Goal: Transaction & Acquisition: Purchase product/service

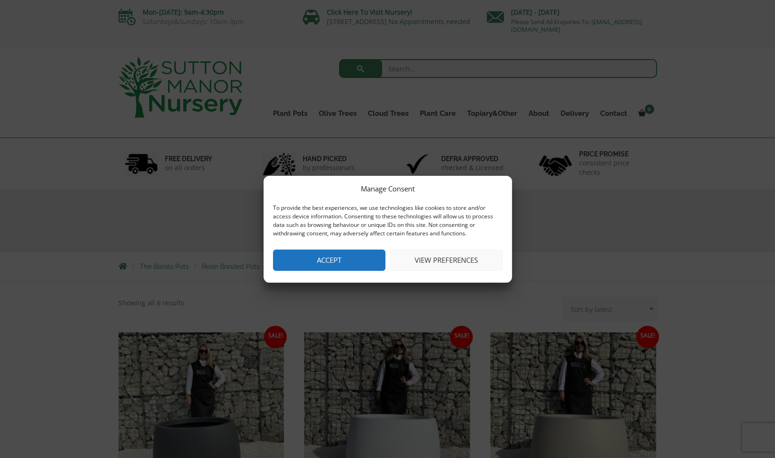
click at [326, 264] on button "Accept" at bounding box center [329, 259] width 112 height 21
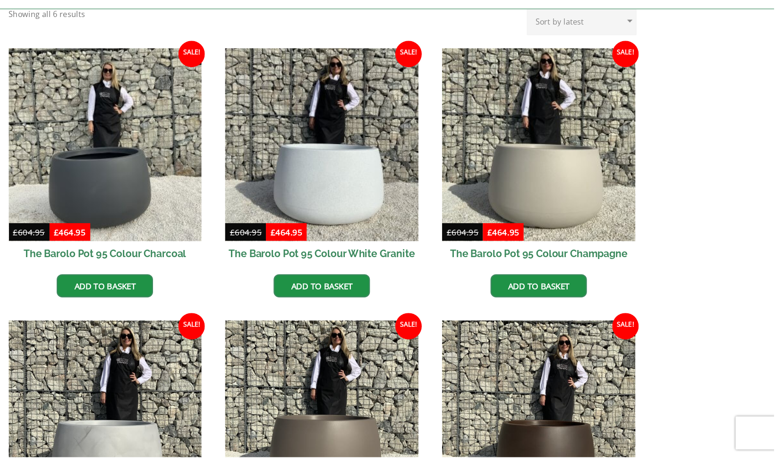
scroll to position [210, 0]
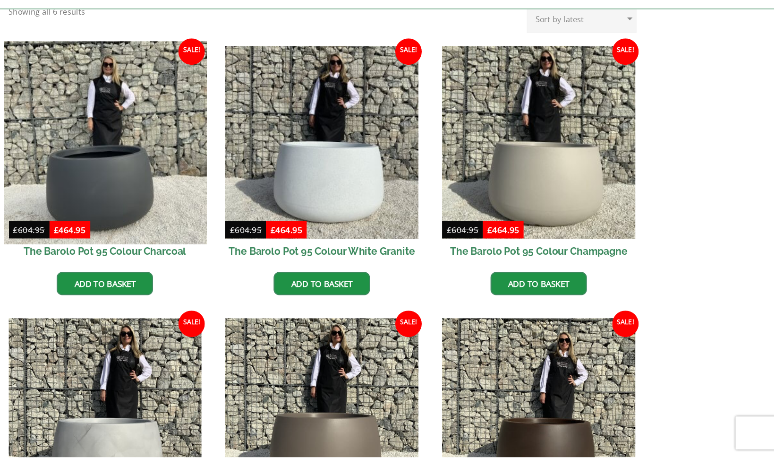
click at [198, 226] on img at bounding box center [201, 188] width 174 height 174
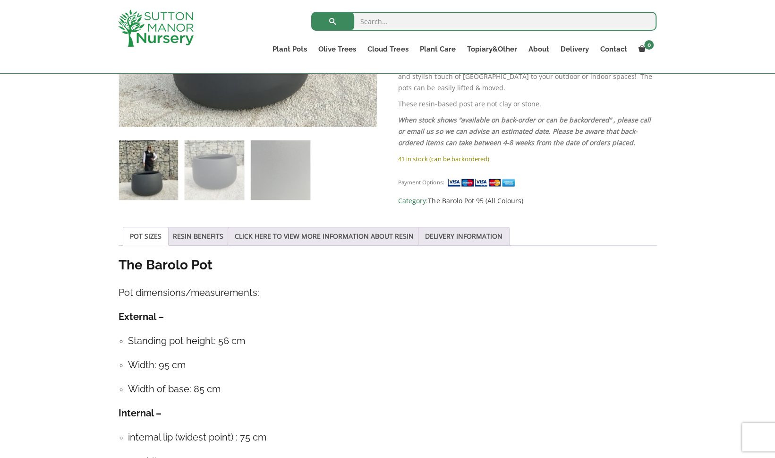
scroll to position [143, 0]
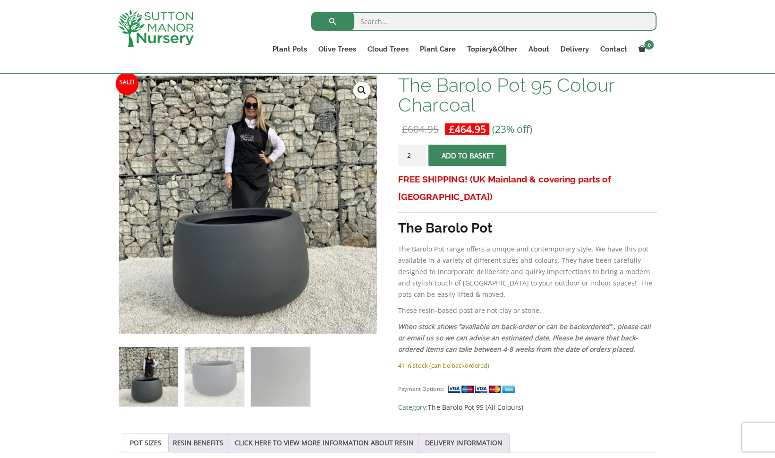
type input "2"
click at [420, 153] on input "2" at bounding box center [412, 155] width 28 height 21
click at [468, 155] on span "submit" at bounding box center [468, 155] width 0 height 0
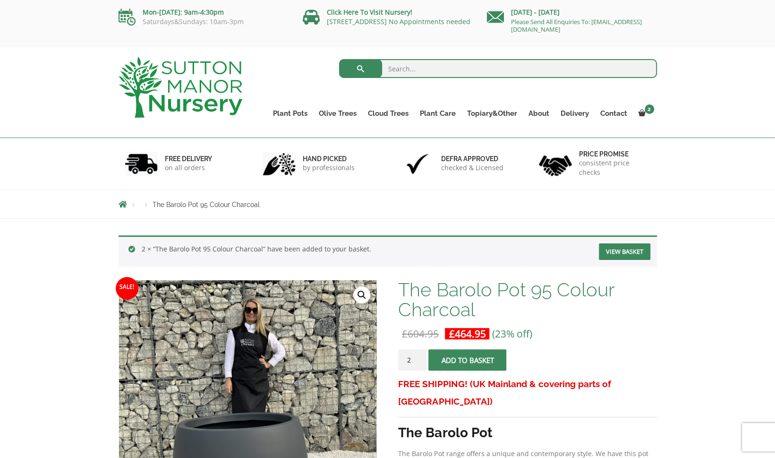
click at [481, 67] on input "search" at bounding box center [498, 68] width 318 height 19
type input "olive trees"
click at [339, 59] on button "submit" at bounding box center [360, 68] width 43 height 19
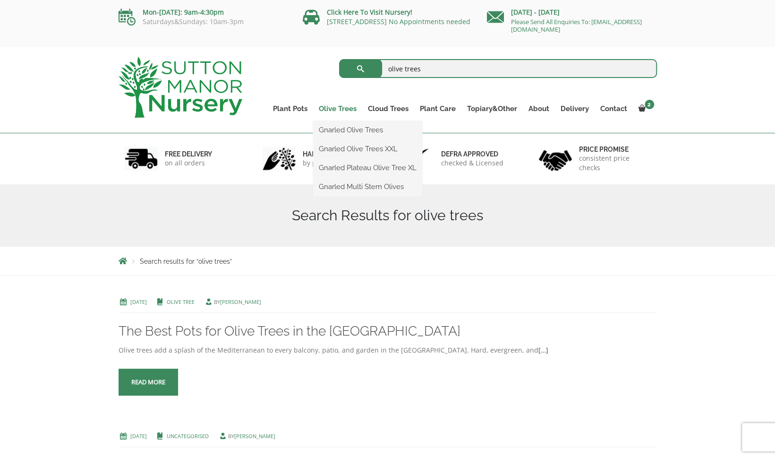
click at [333, 106] on link "Olive Trees" at bounding box center [337, 108] width 49 height 13
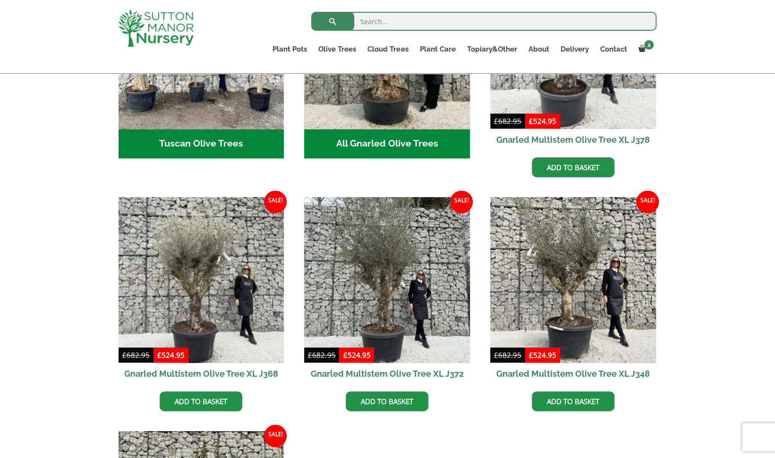
scroll to position [299, 0]
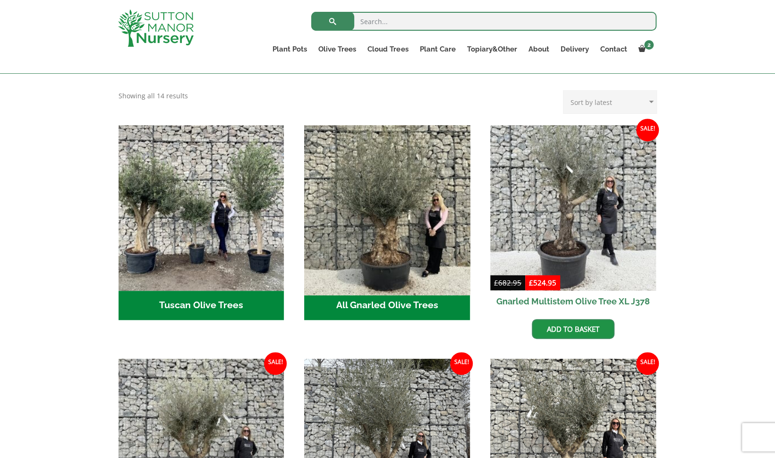
click at [376, 227] on img "Visit product category All Gnarled Olive Trees" at bounding box center [387, 208] width 174 height 174
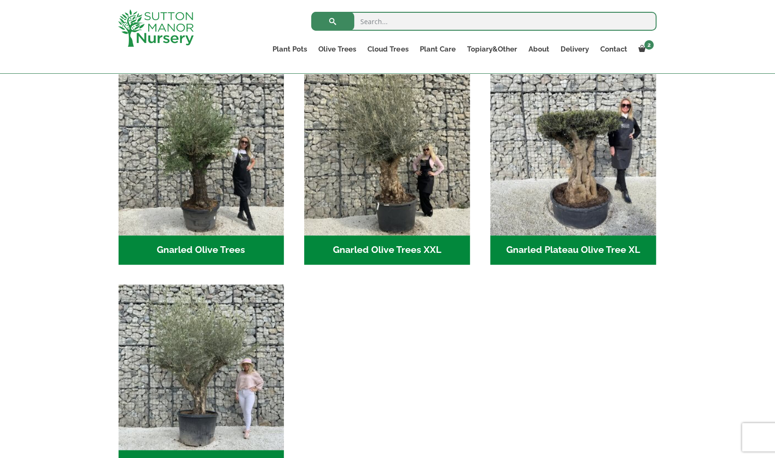
scroll to position [204, 0]
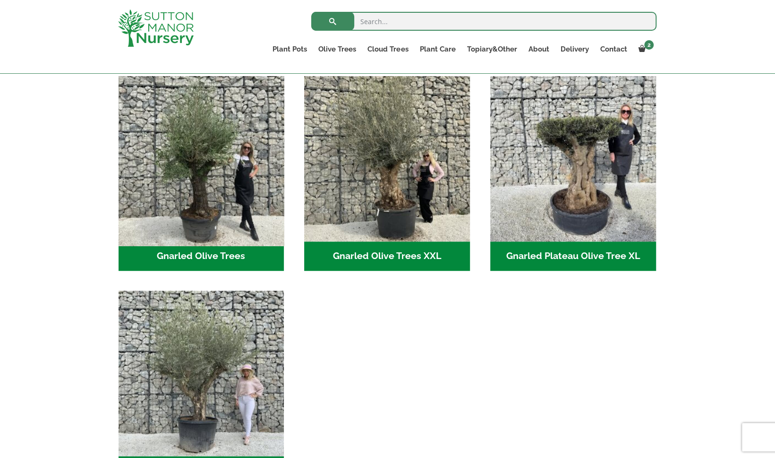
click at [218, 204] on img "Visit product category Gnarled Olive Trees" at bounding box center [201, 159] width 174 height 174
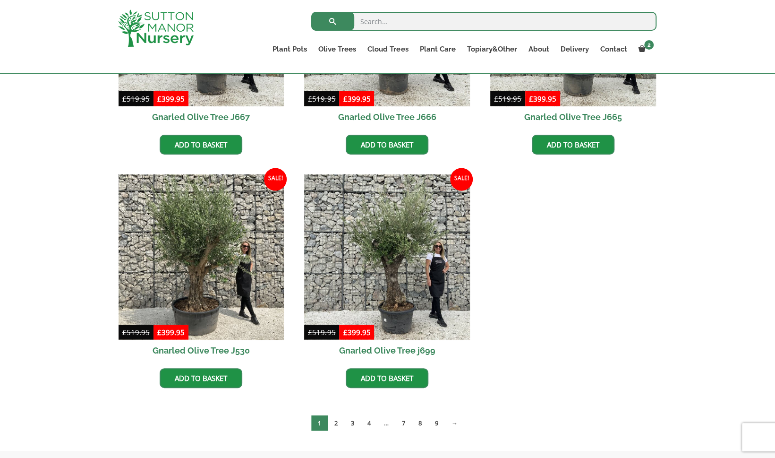
scroll to position [1078, 0]
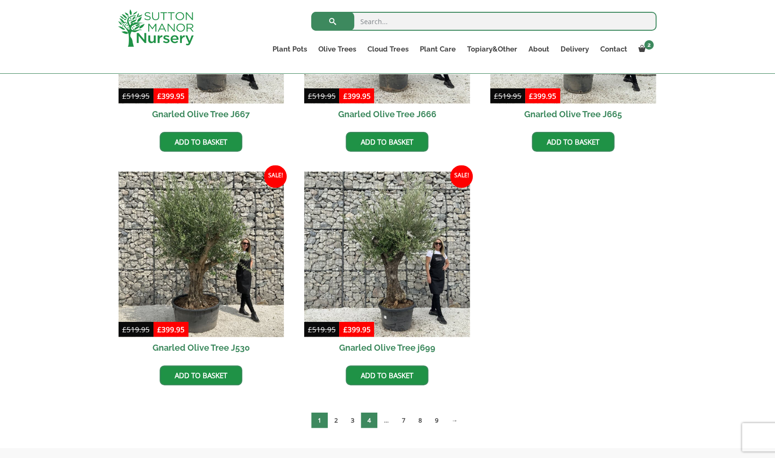
click at [367, 416] on link "4" at bounding box center [369, 420] width 17 height 16
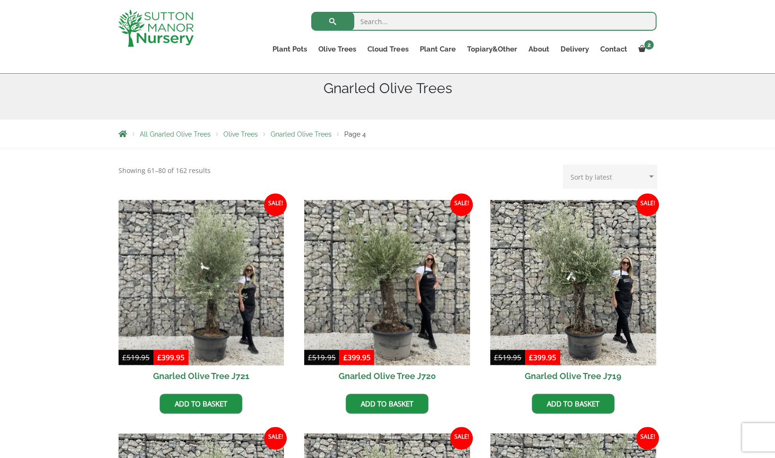
scroll to position [49, 0]
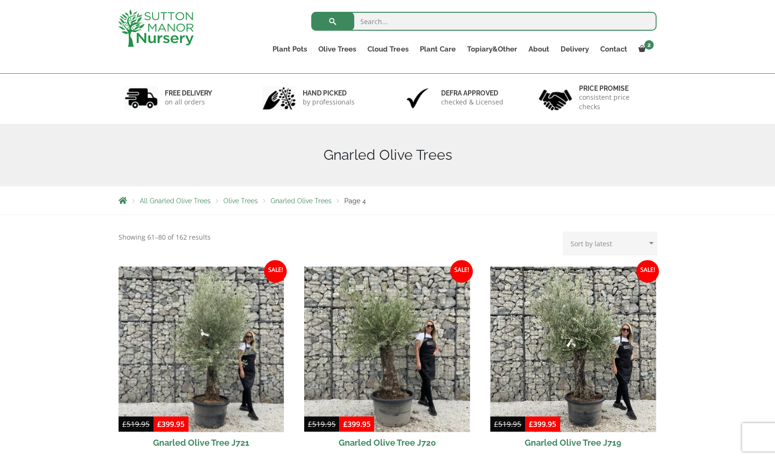
click at [647, 240] on select "Sort by popularity Sort by latest Sort by price: low to high Sort by price: hig…" at bounding box center [610, 243] width 94 height 24
select select "price"
click at [565, 231] on select "Sort by popularity Sort by latest Sort by price: low to high Sort by price: hig…" at bounding box center [610, 243] width 94 height 24
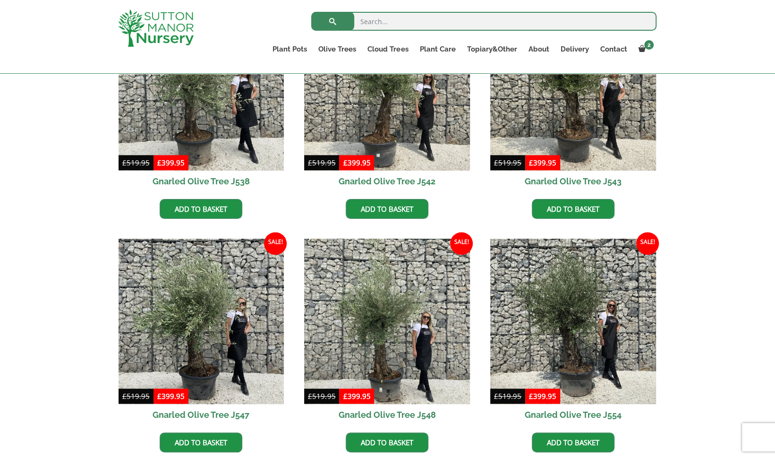
scroll to position [162, 0]
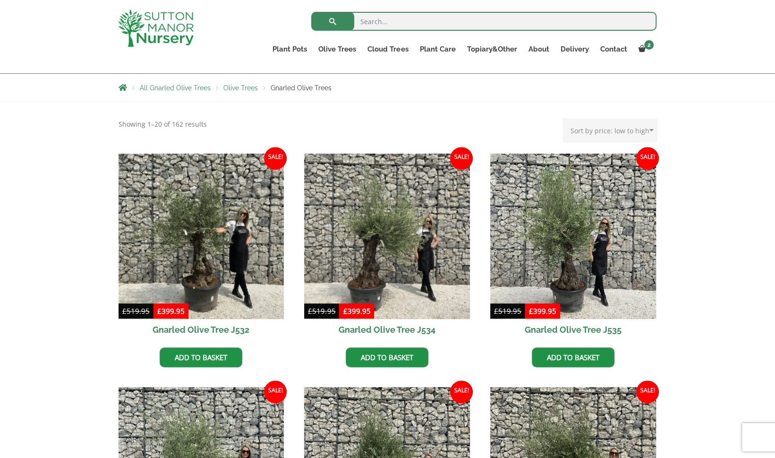
click at [248, 89] on span "Olive Trees" at bounding box center [240, 88] width 34 height 8
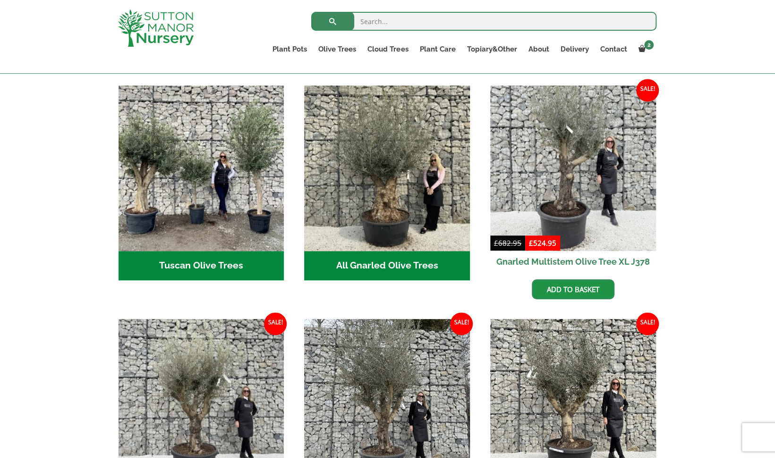
scroll to position [386, 0]
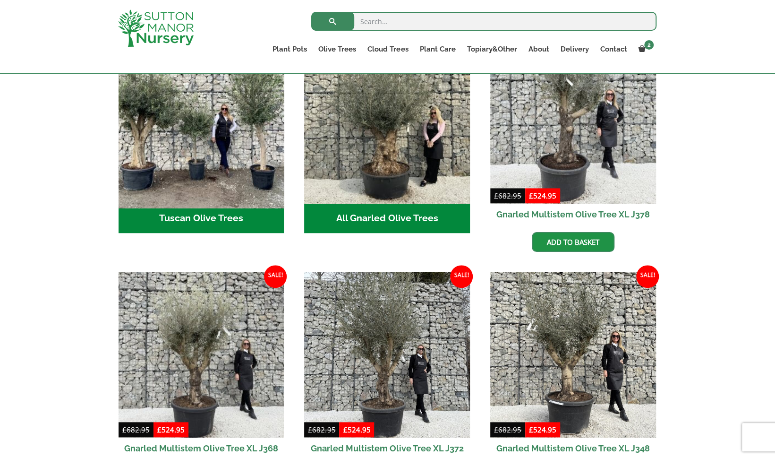
click at [185, 159] on img "Visit product category Tuscan Olive Trees" at bounding box center [201, 121] width 174 height 174
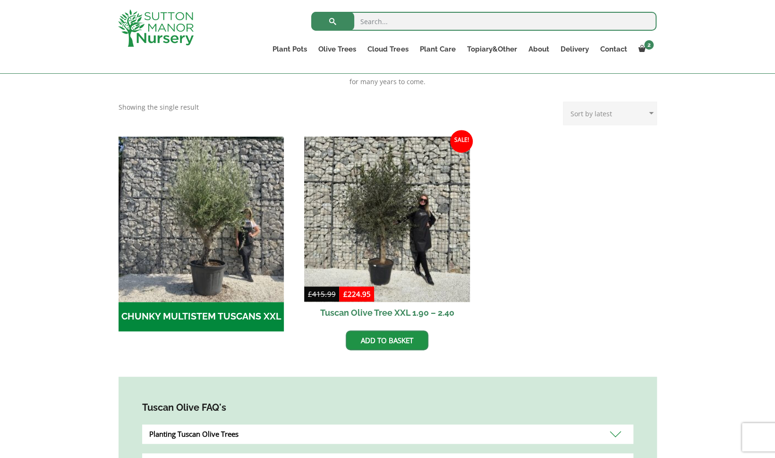
scroll to position [229, 0]
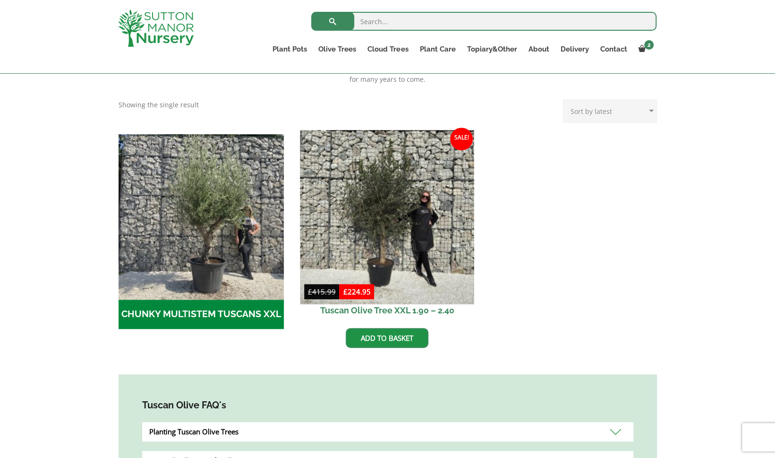
click at [394, 228] on img at bounding box center [387, 217] width 174 height 174
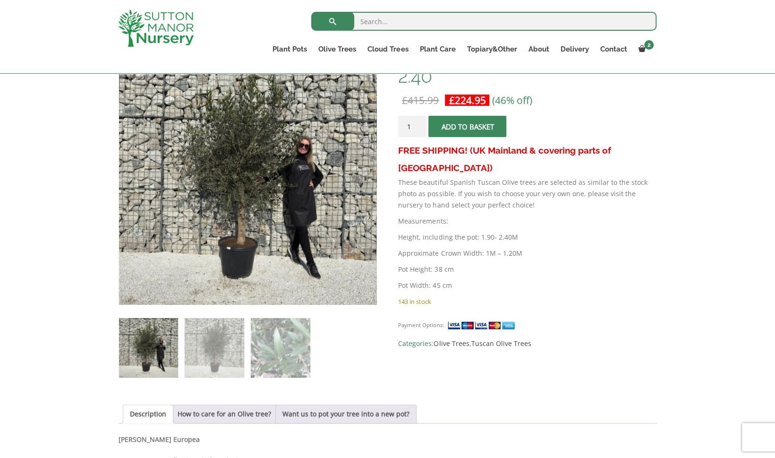
scroll to position [176, 0]
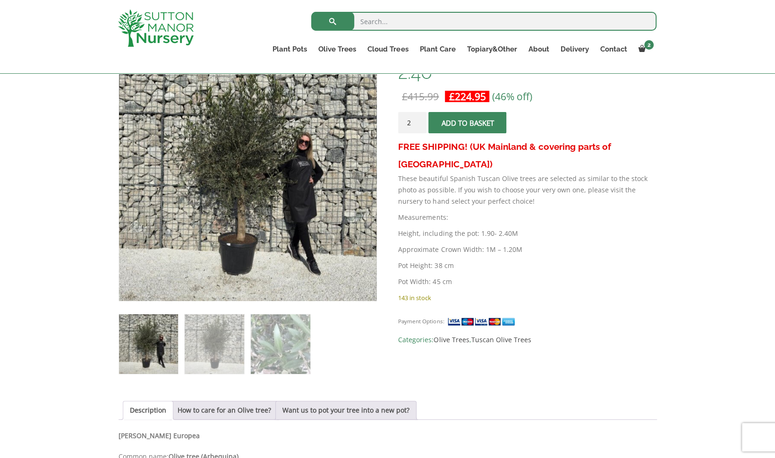
type input "2"
click at [418, 118] on input "2" at bounding box center [412, 122] width 28 height 21
click at [450, 121] on button "Add to basket" at bounding box center [467, 122] width 78 height 21
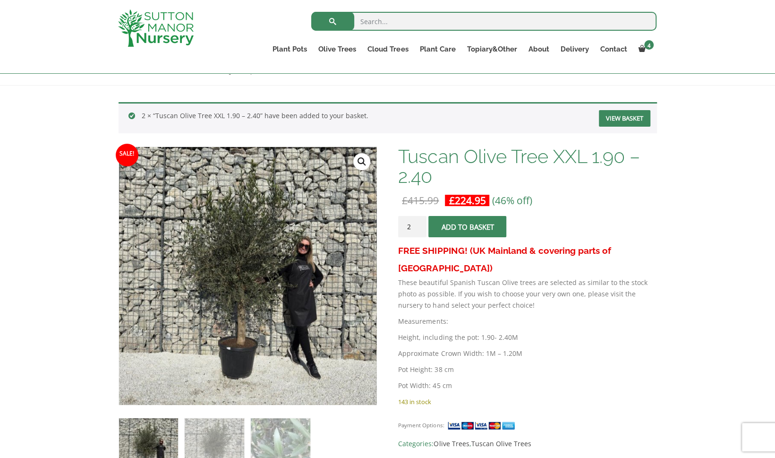
scroll to position [83, 0]
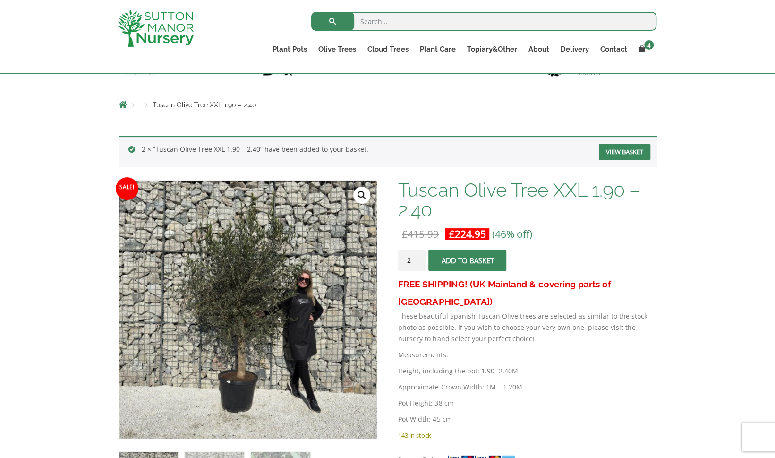
click at [629, 152] on link "View basket" at bounding box center [624, 152] width 51 height 17
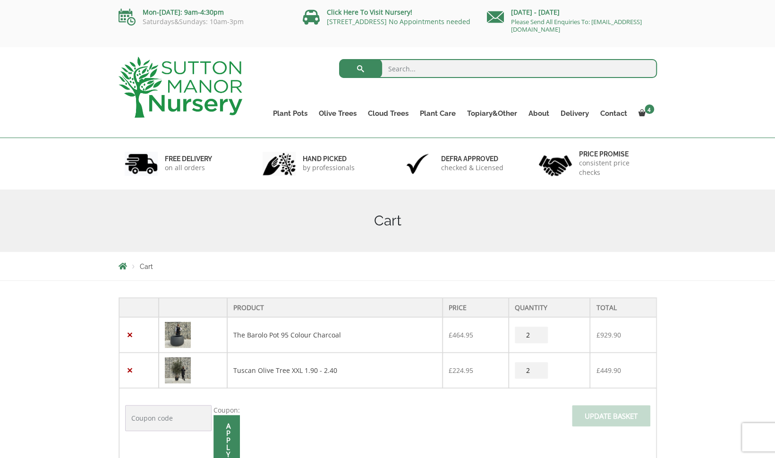
click at [449, 71] on input "search" at bounding box center [498, 68] width 318 height 19
type input "pots"
click at [339, 59] on button "submit" at bounding box center [360, 68] width 43 height 19
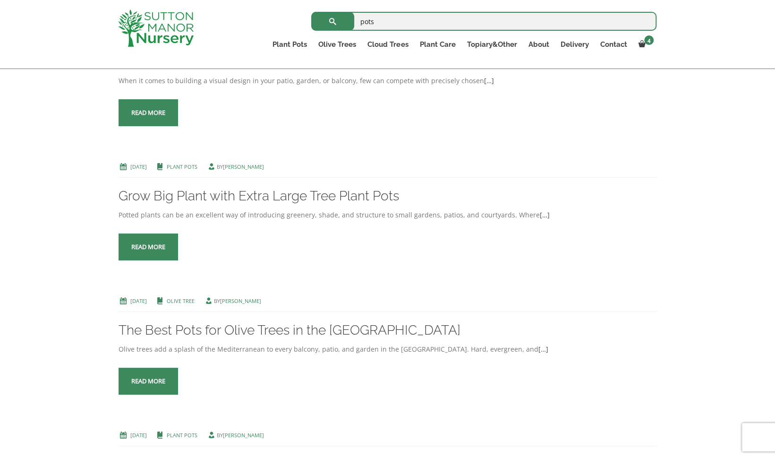
scroll to position [1811, 0]
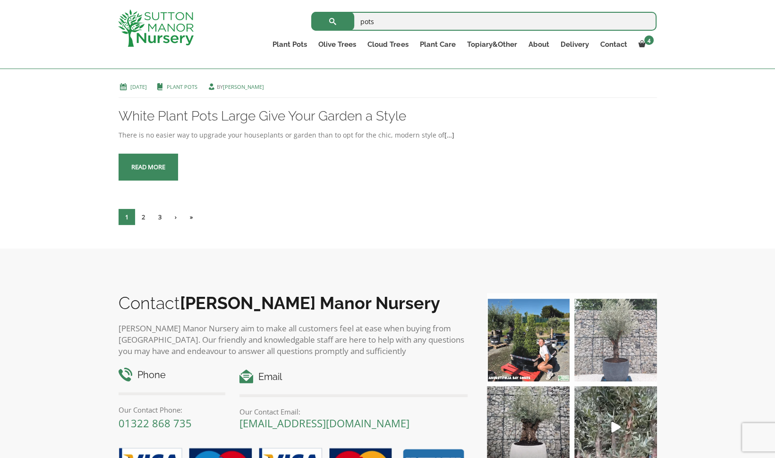
click at [620, 328] on img at bounding box center [615, 339] width 83 height 83
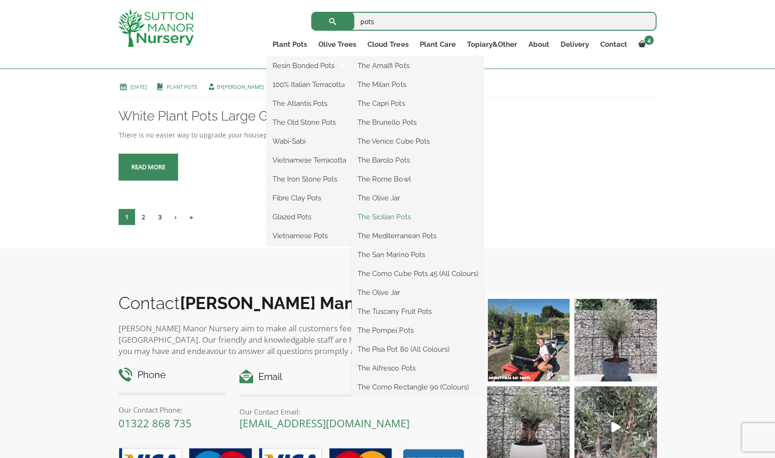
click at [393, 217] on link "The Sicilian Pots" at bounding box center [418, 217] width 132 height 14
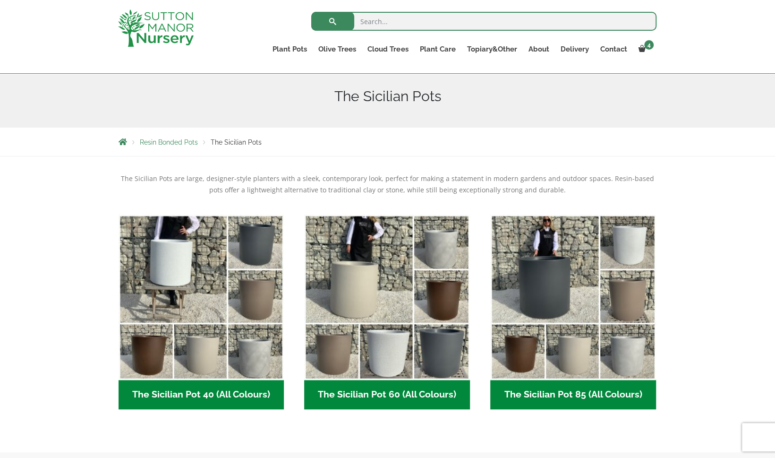
scroll to position [124, 0]
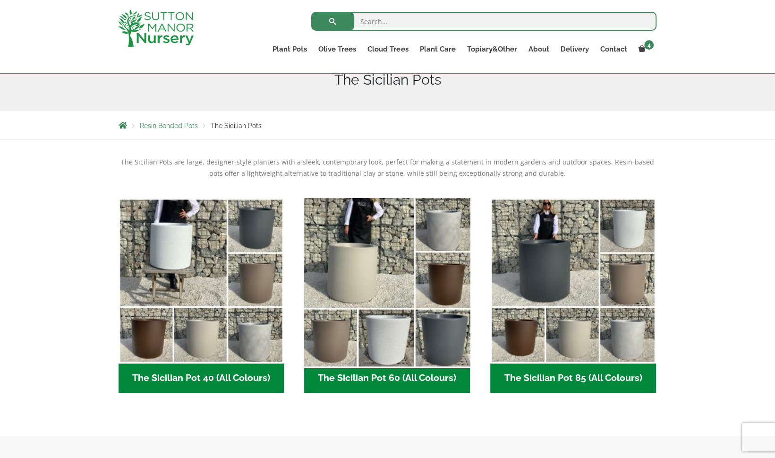
click at [450, 341] on img "Visit product category The Sicilian Pot 60 (All Colours)" at bounding box center [387, 281] width 174 height 174
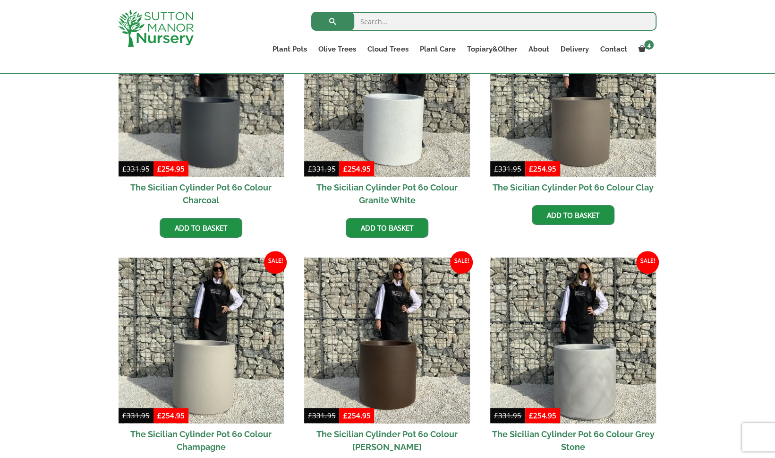
scroll to position [311, 0]
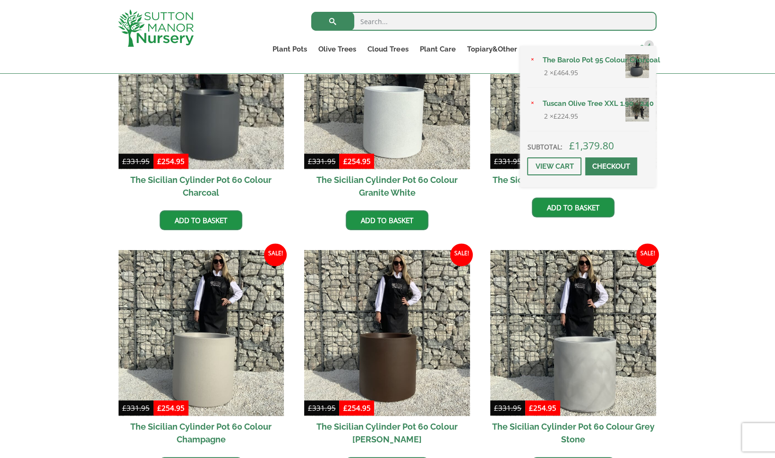
click at [647, 44] on span "4" at bounding box center [648, 44] width 9 height 9
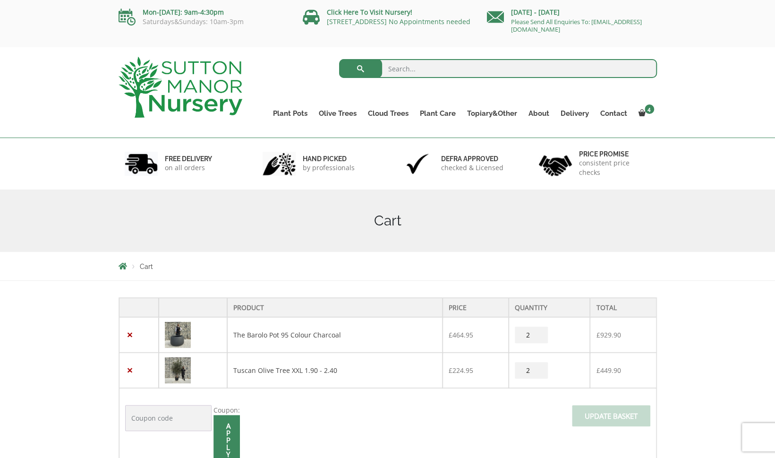
click at [177, 333] on img at bounding box center [178, 335] width 26 height 26
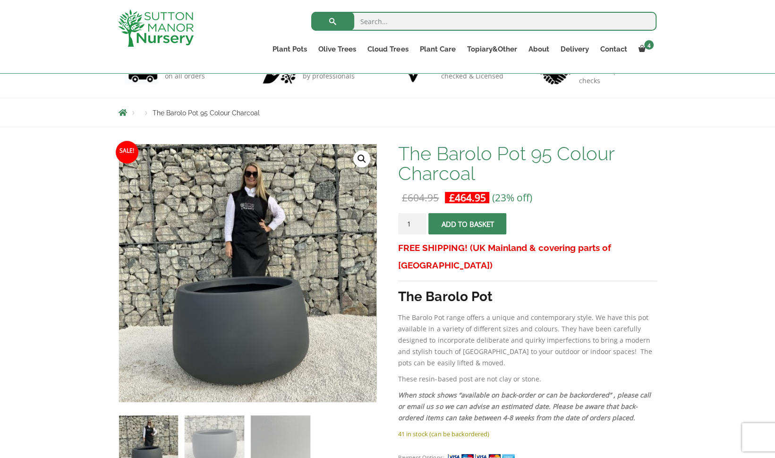
scroll to position [133, 0]
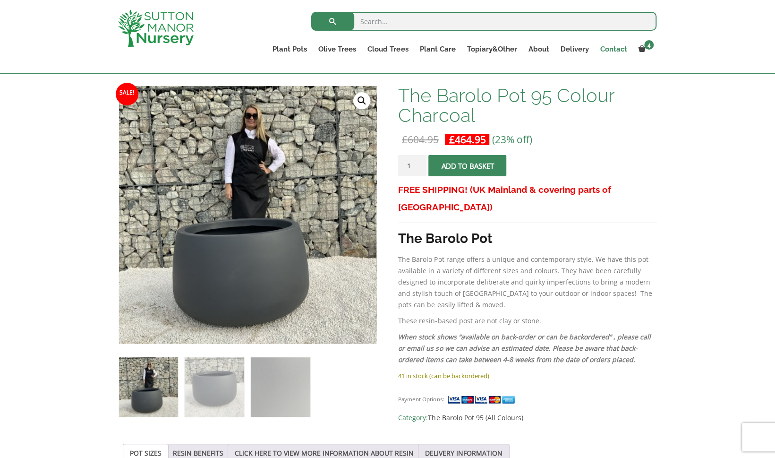
click at [623, 52] on link "Contact" at bounding box center [613, 49] width 38 height 13
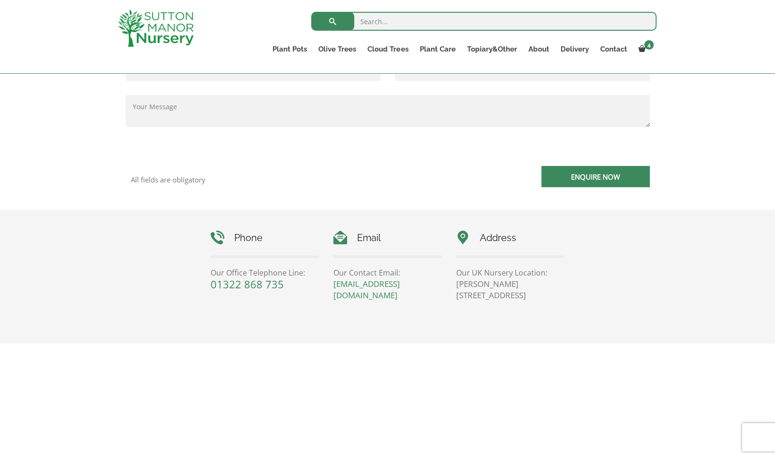
scroll to position [289, 0]
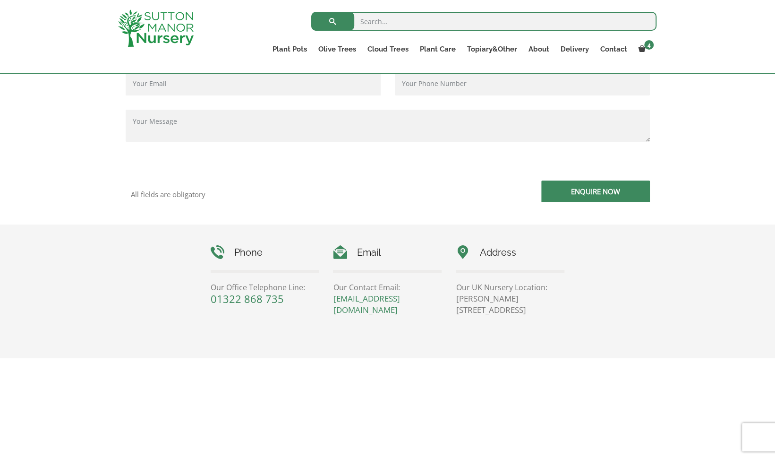
click at [709, 110] on div "Contact us today using the form below! All fields are obligatory Enquire Now Ph…" at bounding box center [387, 343] width 775 height 739
click at [703, 121] on div "Contact us today using the form below! All fields are obligatory Enquire Now Ph…" at bounding box center [387, 343] width 775 height 739
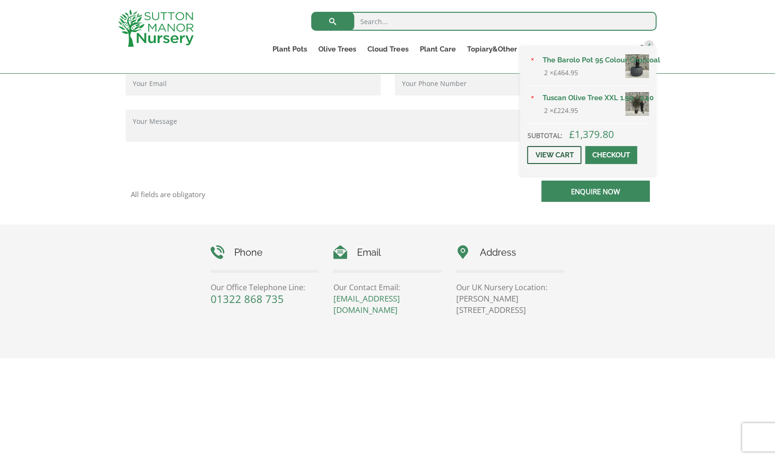
click at [556, 156] on link "View cart" at bounding box center [554, 155] width 54 height 18
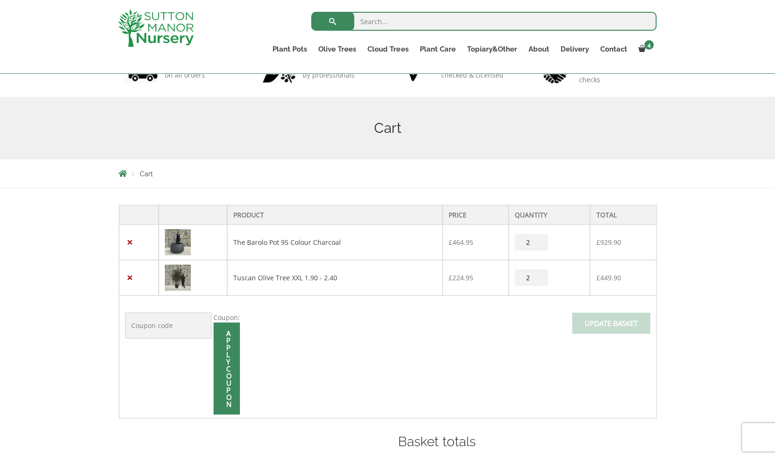
scroll to position [91, 0]
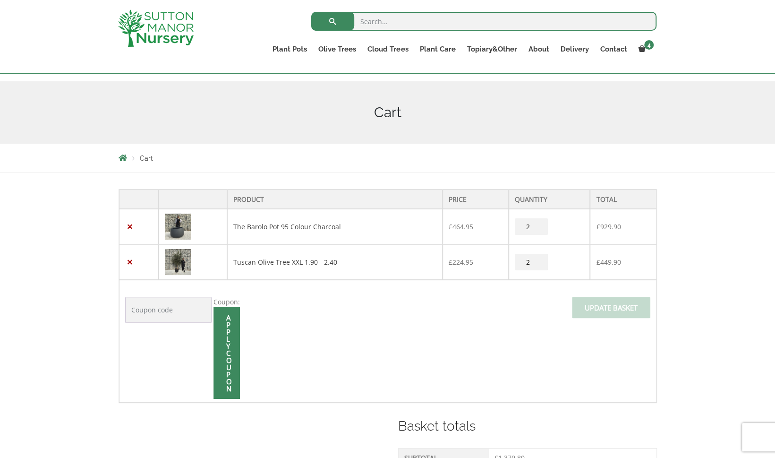
click at [352, 261] on td "Tuscan Olive Tree XXL 1.90 - 2.40" at bounding box center [334, 261] width 215 height 35
click at [361, 293] on td "Coupon: Apply coupon Update basket" at bounding box center [387, 341] width 537 height 123
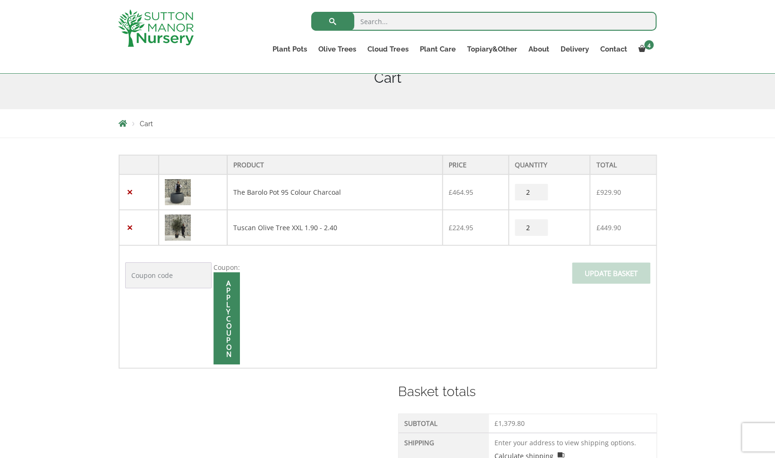
scroll to position [128, 0]
click at [338, 128] on div "Cart" at bounding box center [387, 121] width 553 height 28
click at [304, 309] on td "Coupon: Apply coupon Update basket" at bounding box center [387, 304] width 537 height 123
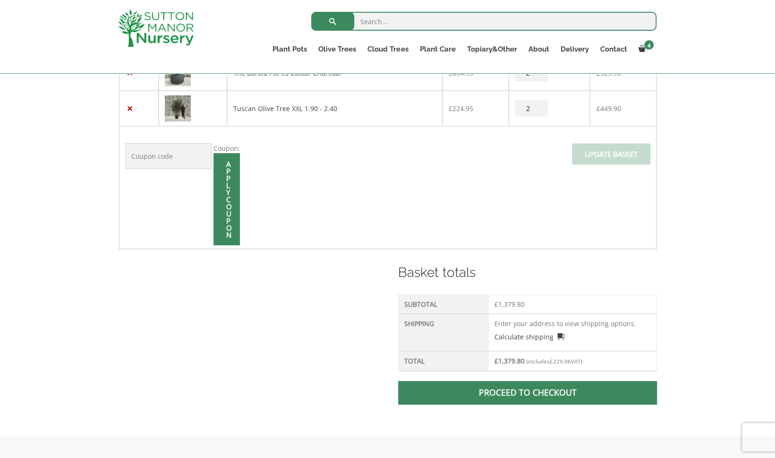
scroll to position [141, 0]
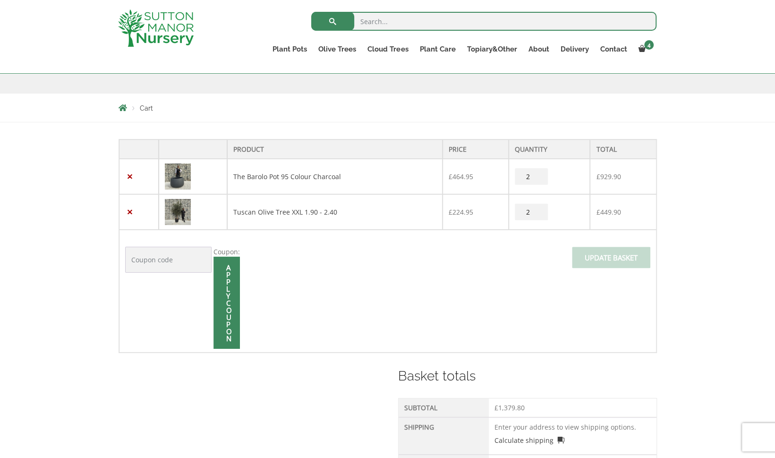
click at [170, 35] on img at bounding box center [156, 27] width 76 height 37
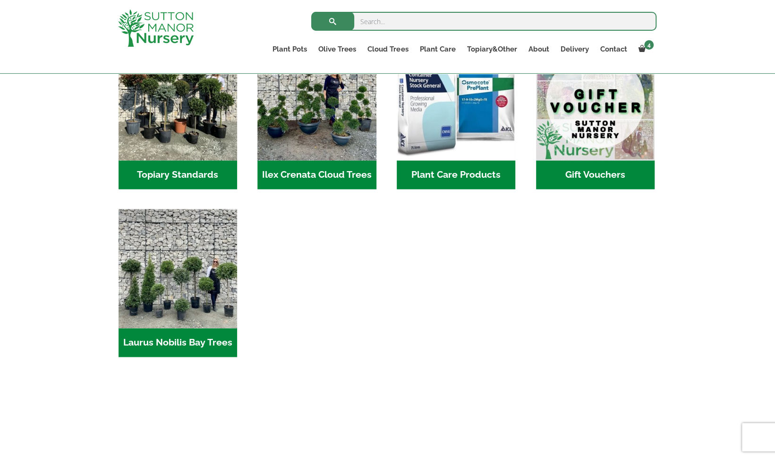
scroll to position [816, 0]
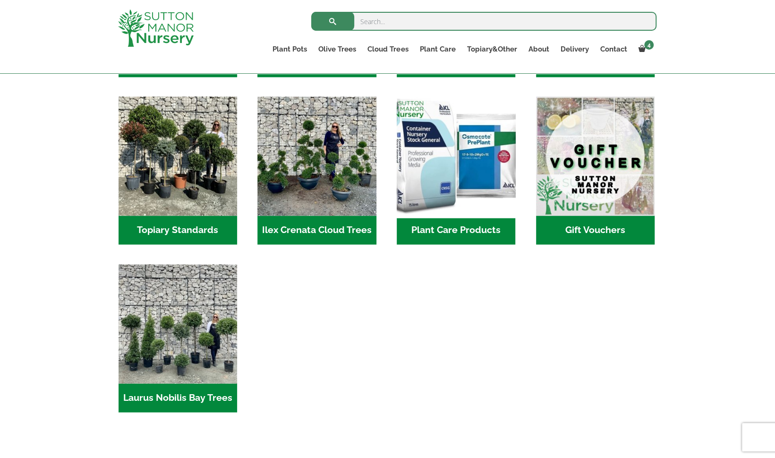
click at [470, 149] on img "Visit product category Plant Care Products" at bounding box center [456, 156] width 125 height 125
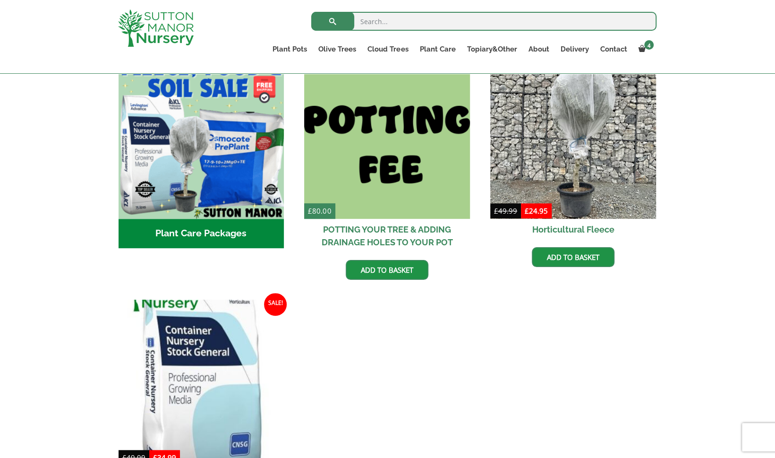
scroll to position [315, 0]
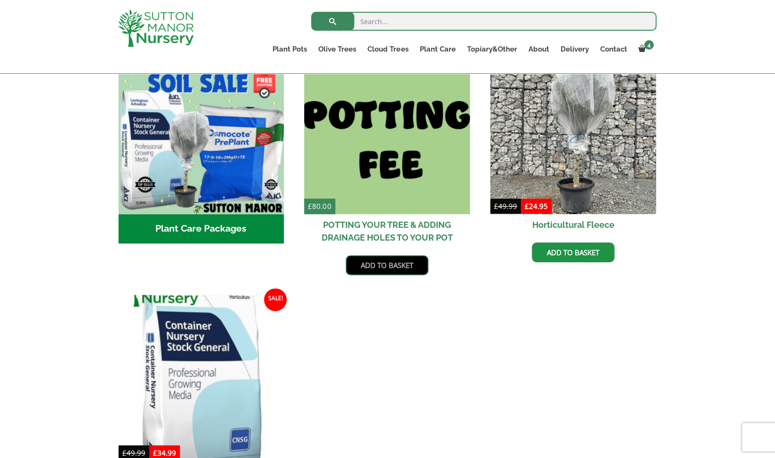
click at [387, 265] on link "Add to basket" at bounding box center [387, 265] width 83 height 20
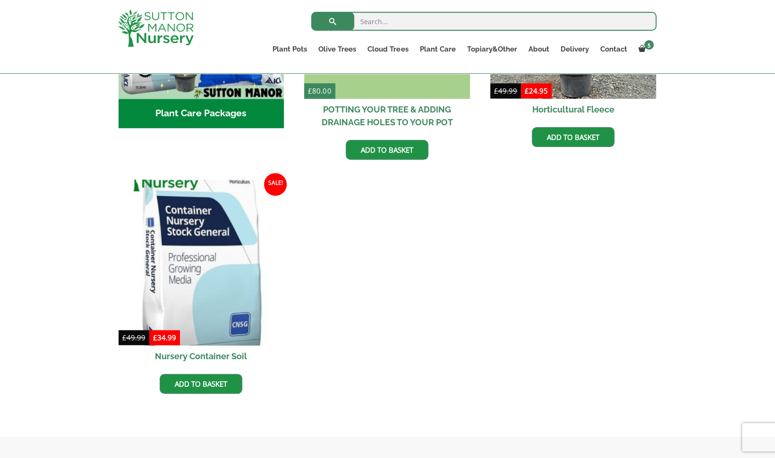
scroll to position [502, 0]
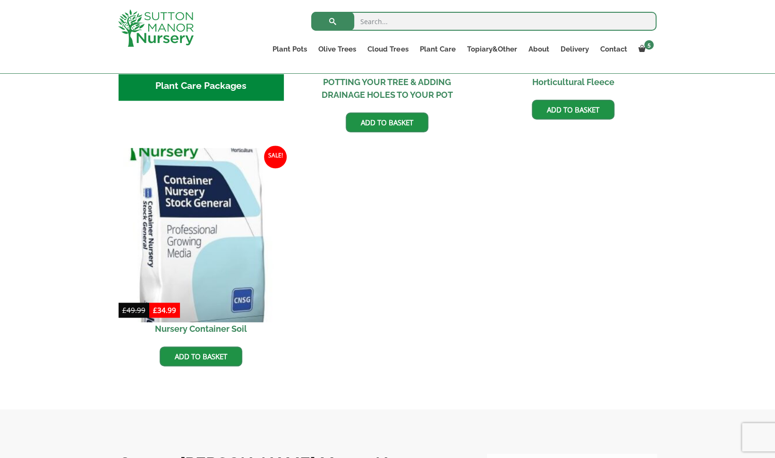
click at [225, 236] on img at bounding box center [201, 235] width 174 height 174
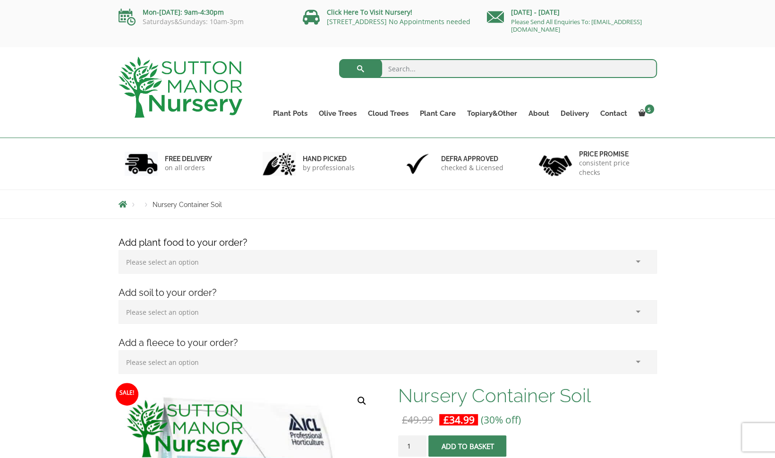
click at [635, 263] on select "Please select an option (x1) 1k Bag (£15.00) (x2) 1k Bag (£30.00) (x3) 1k Bag (…" at bounding box center [388, 262] width 538 height 24
click at [437, 316] on select "Please select an option (x1) 75L Bag (£34.99) (x2) 75L Bag (£69.98) (x3) 75L Ba…" at bounding box center [388, 312] width 538 height 24
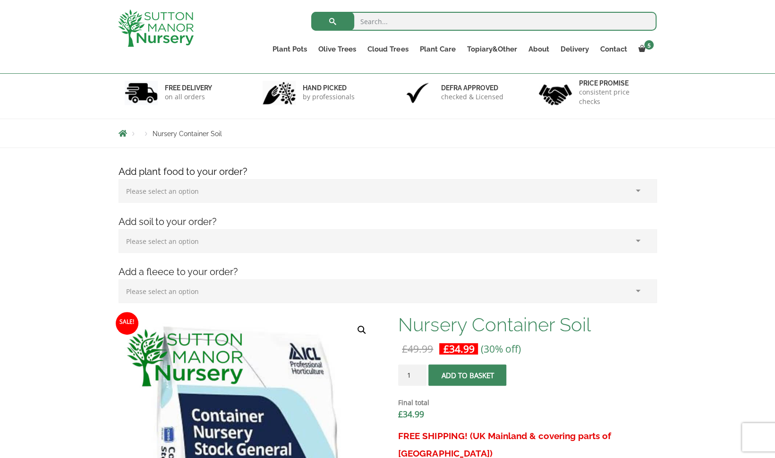
scroll to position [80, 0]
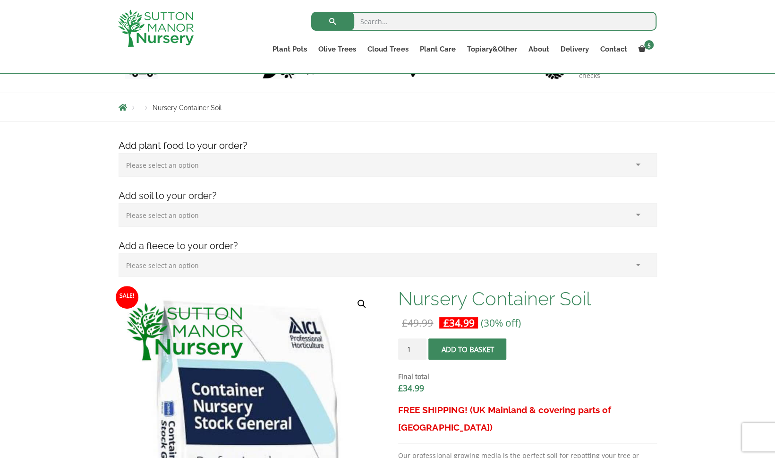
click at [248, 213] on select "Please select an option (x1) 75L Bag (£34.99) (x2) 75L Bag (£69.98) (x3) 75L Ba…" at bounding box center [388, 215] width 538 height 24
click at [383, 26] on input "search" at bounding box center [483, 21] width 345 height 19
type input "barolo 80"
click at [311, 12] on button "submit" at bounding box center [332, 21] width 43 height 19
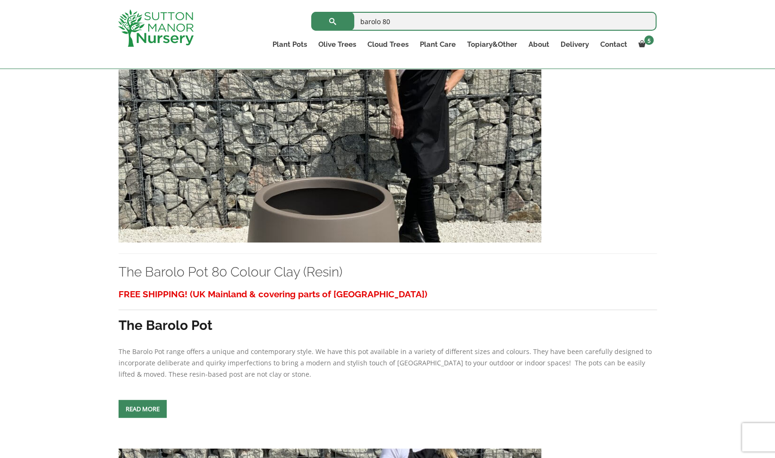
scroll to position [663, 0]
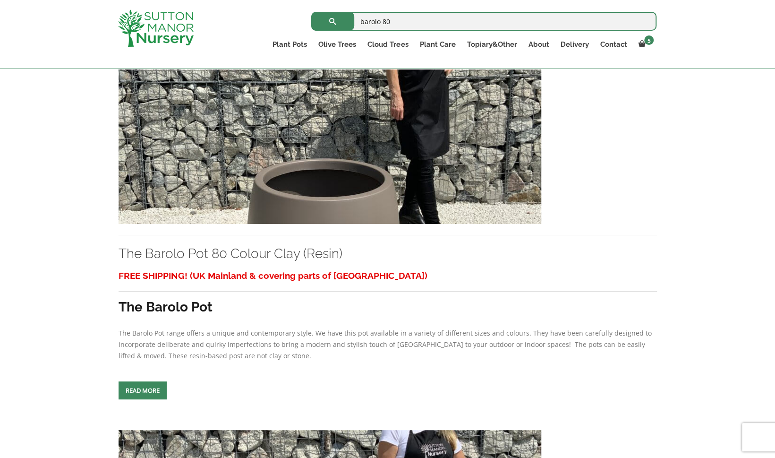
click at [321, 206] on img at bounding box center [330, 122] width 423 height 203
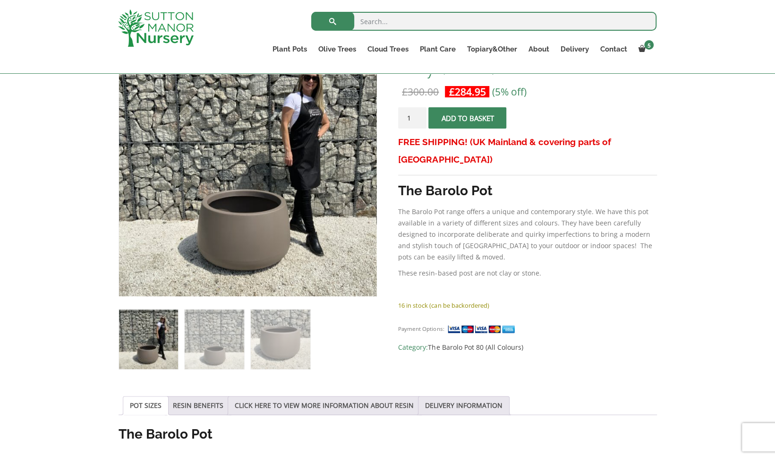
scroll to position [113, 0]
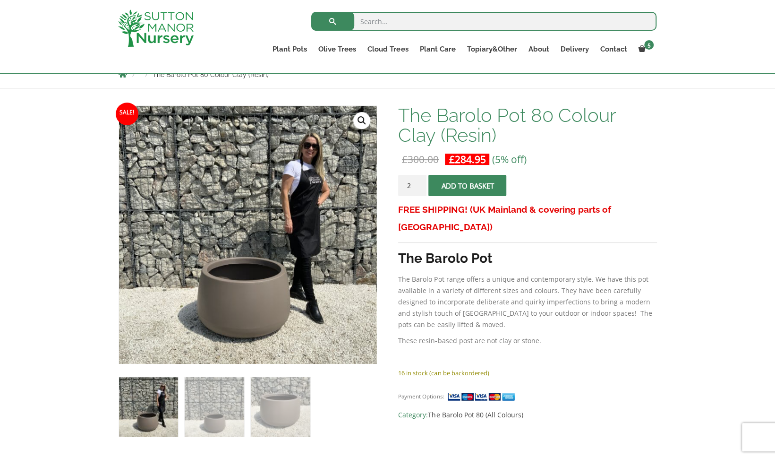
type input "2"
click at [419, 182] on input "2" at bounding box center [412, 185] width 28 height 21
click at [459, 184] on button "Add to basket" at bounding box center [467, 185] width 78 height 21
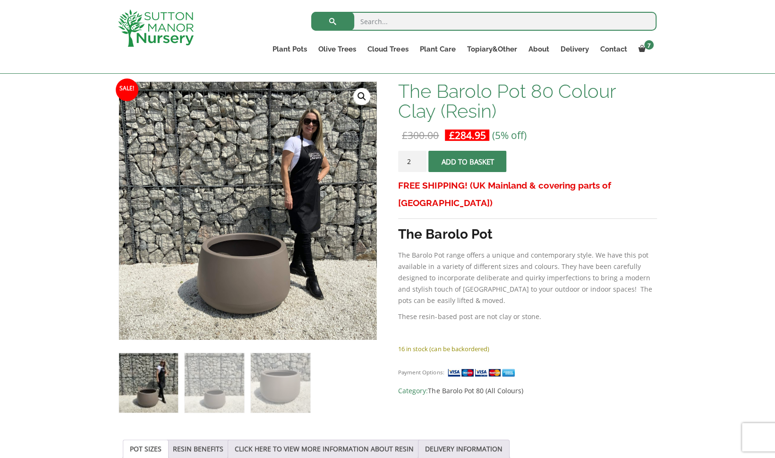
scroll to position [169, 0]
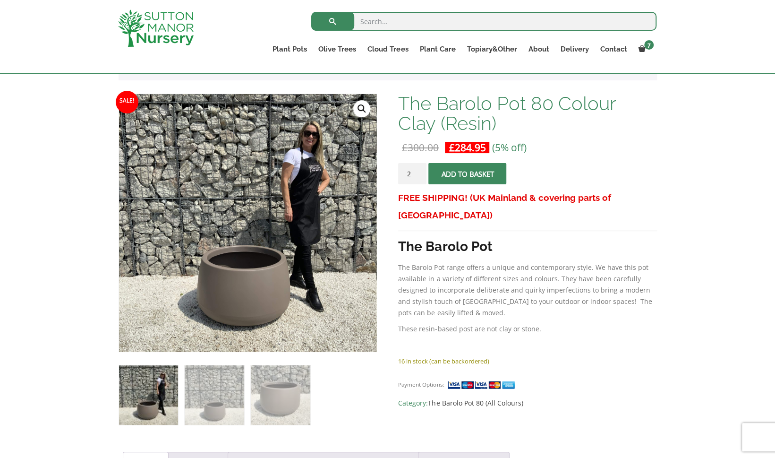
click at [468, 173] on span "submit" at bounding box center [468, 173] width 0 height 0
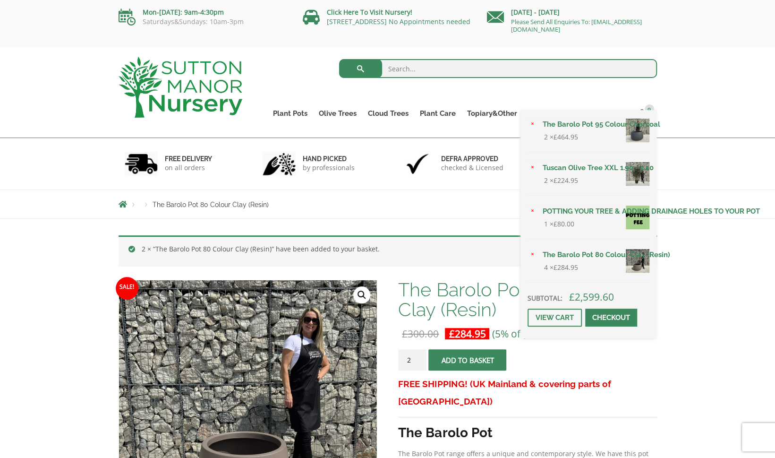
click at [570, 211] on link "POTTING YOUR TREE & ADDING DRAINAGE HOLES TO YOUR POT" at bounding box center [593, 211] width 112 height 14
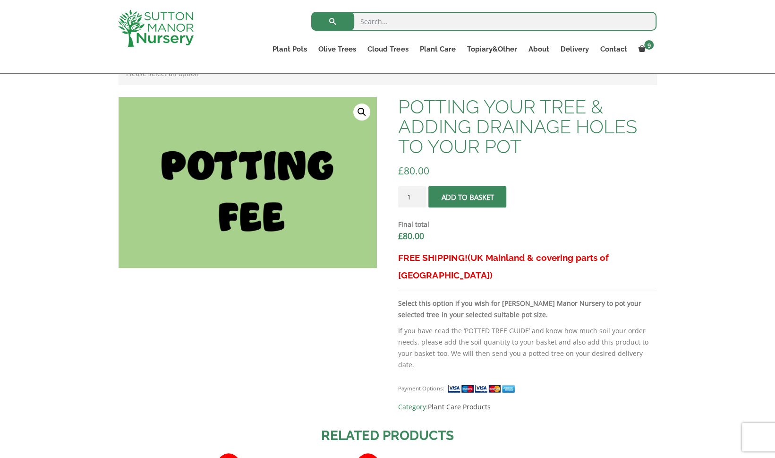
scroll to position [279, 0]
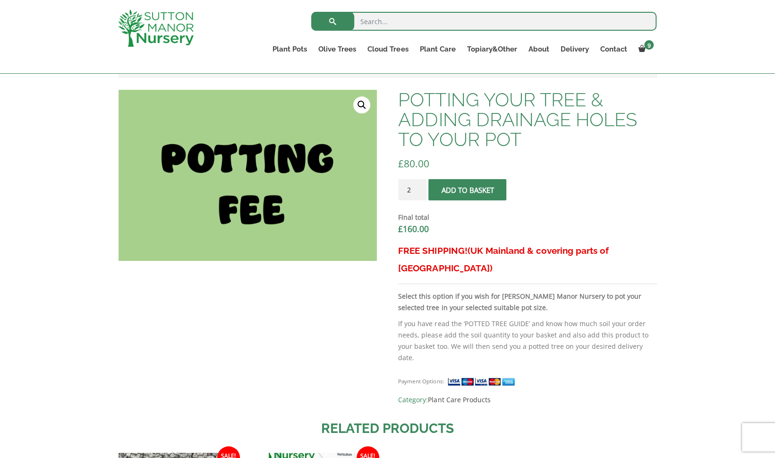
type input "2"
click at [420, 188] on input "2" at bounding box center [412, 189] width 28 height 21
click at [468, 189] on span "submit" at bounding box center [468, 189] width 0 height 0
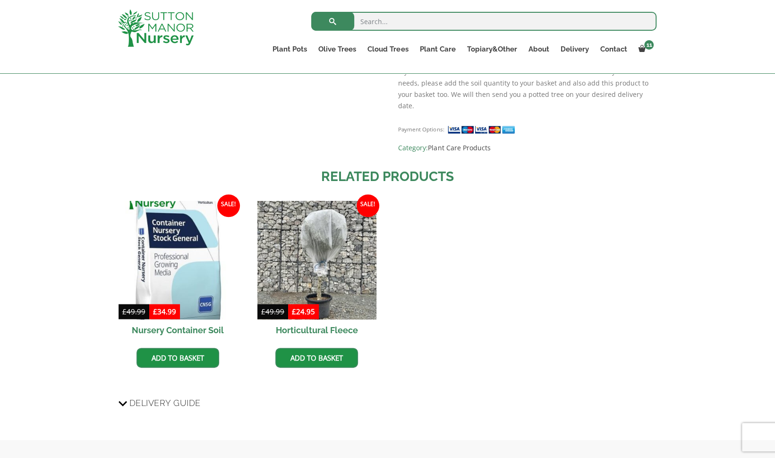
scroll to position [581, 0]
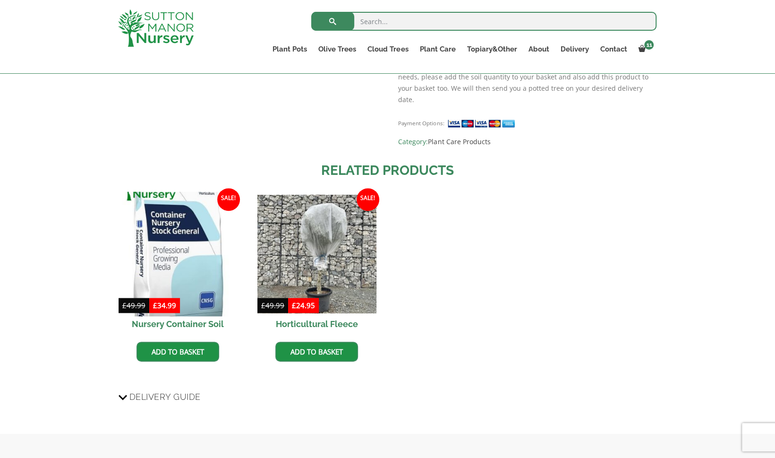
click at [189, 223] on img at bounding box center [177, 254] width 125 height 125
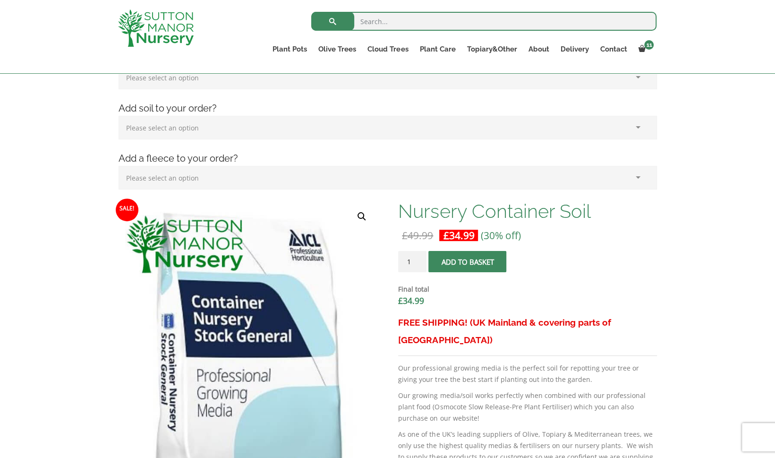
scroll to position [176, 0]
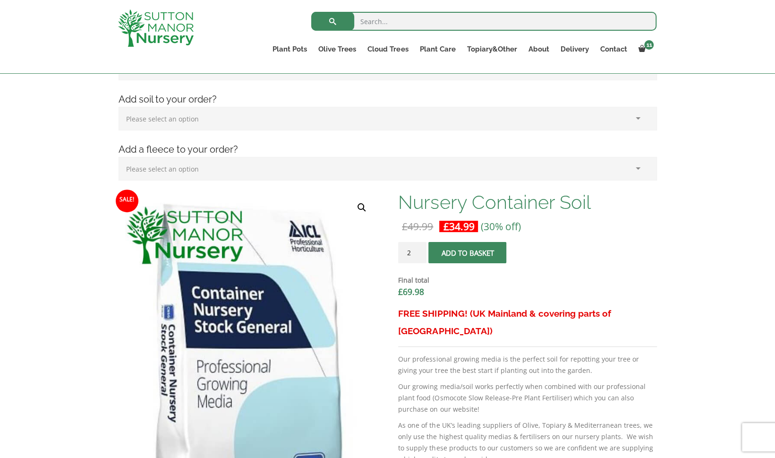
click at [420, 248] on input "2" at bounding box center [412, 252] width 28 height 21
click at [420, 248] on input "3" at bounding box center [412, 252] width 28 height 21
click at [420, 248] on input "4" at bounding box center [412, 252] width 28 height 21
click at [420, 248] on input "5" at bounding box center [412, 252] width 28 height 21
click at [420, 248] on input "6" at bounding box center [412, 252] width 28 height 21
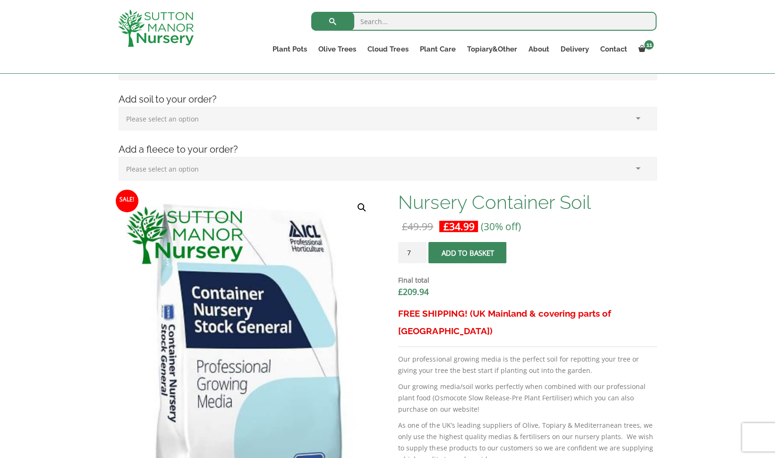
click at [420, 248] on input "7" at bounding box center [412, 252] width 28 height 21
type input "8"
click at [420, 248] on input "8" at bounding box center [412, 252] width 28 height 21
click at [468, 252] on span "submit" at bounding box center [468, 252] width 0 height 0
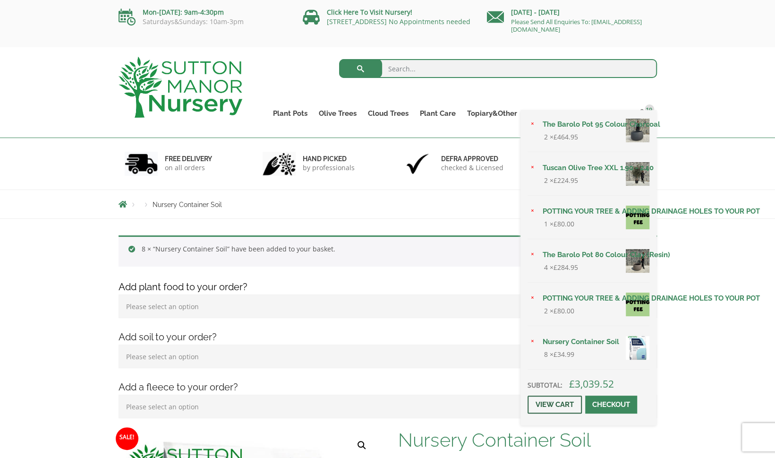
click at [559, 405] on link "View cart" at bounding box center [554, 404] width 54 height 18
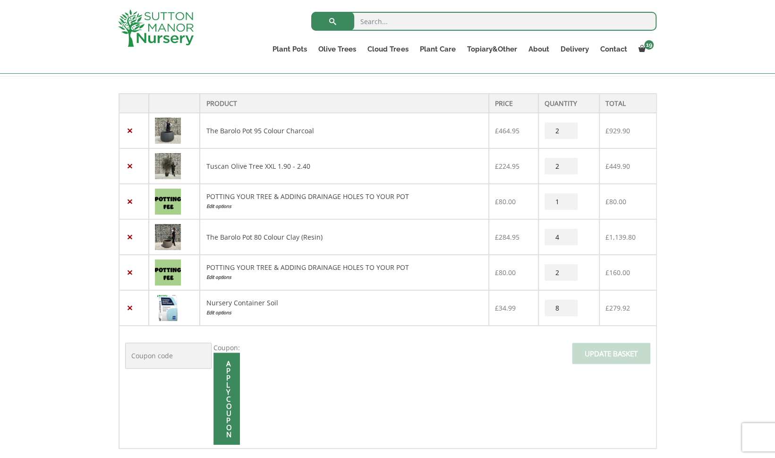
scroll to position [196, 0]
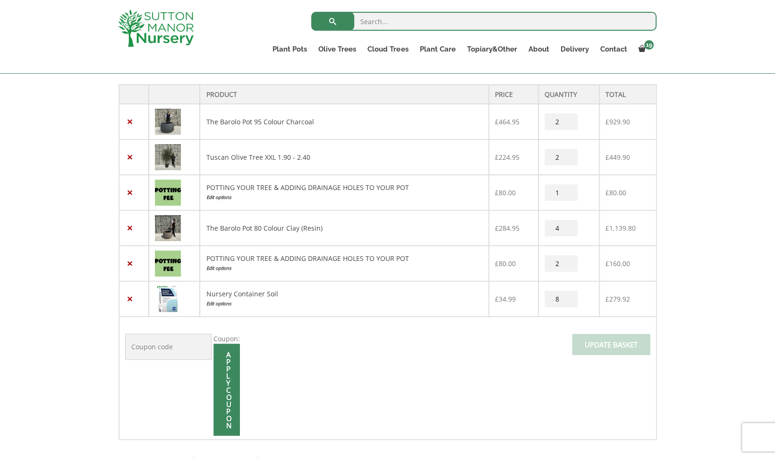
click at [176, 122] on img at bounding box center [168, 122] width 26 height 26
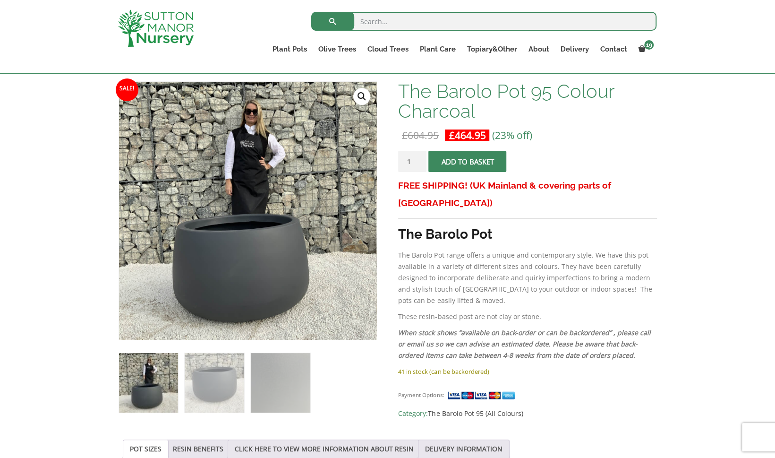
scroll to position [135, 0]
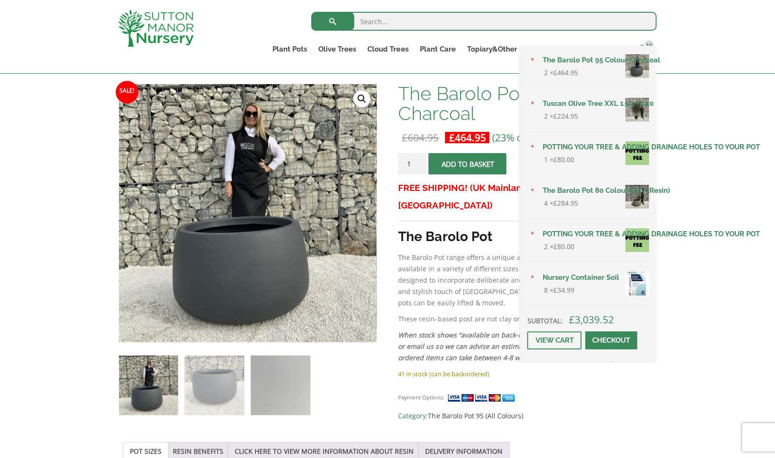
click at [597, 190] on link "The Barolo Pot 80 Colour Clay (Resin)" at bounding box center [592, 190] width 112 height 14
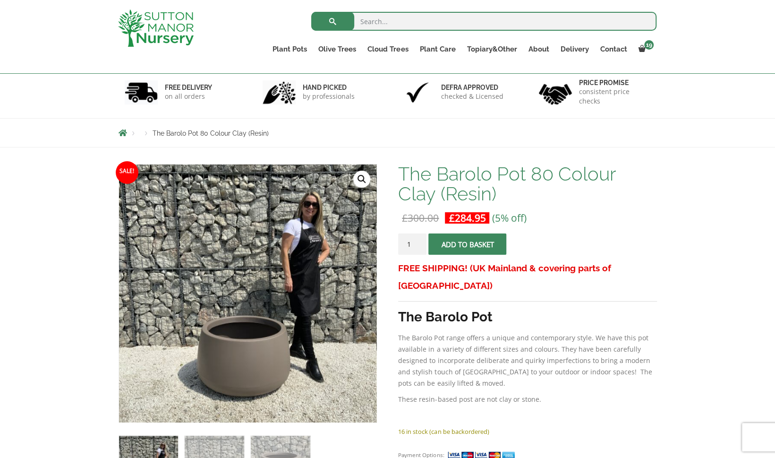
scroll to position [80, 0]
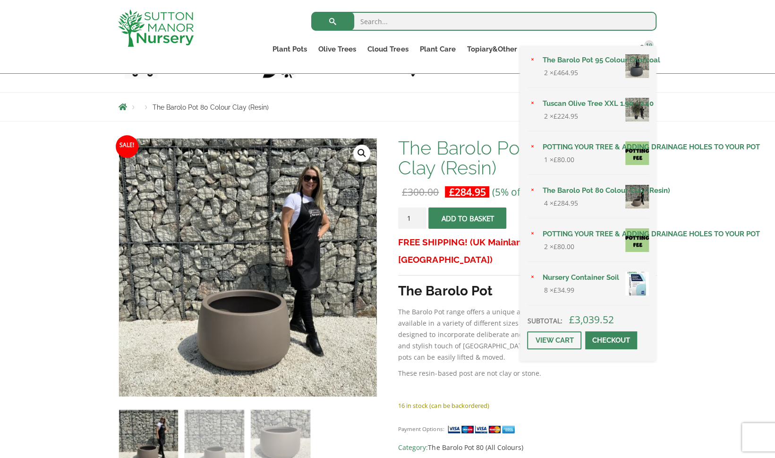
click at [638, 70] on img at bounding box center [637, 66] width 24 height 24
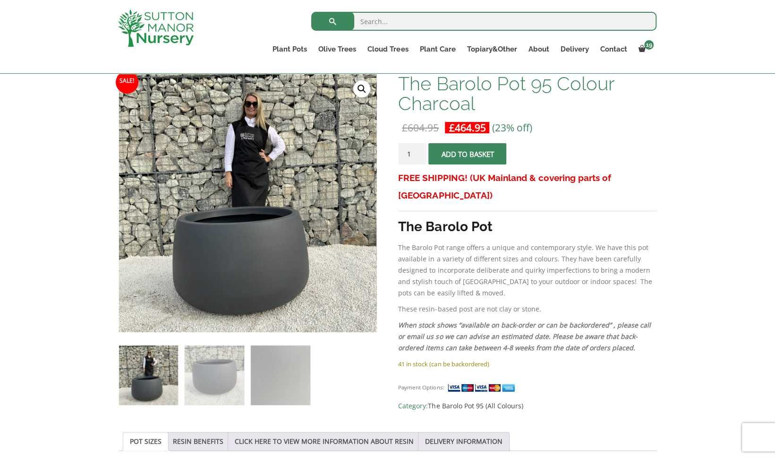
scroll to position [155, 0]
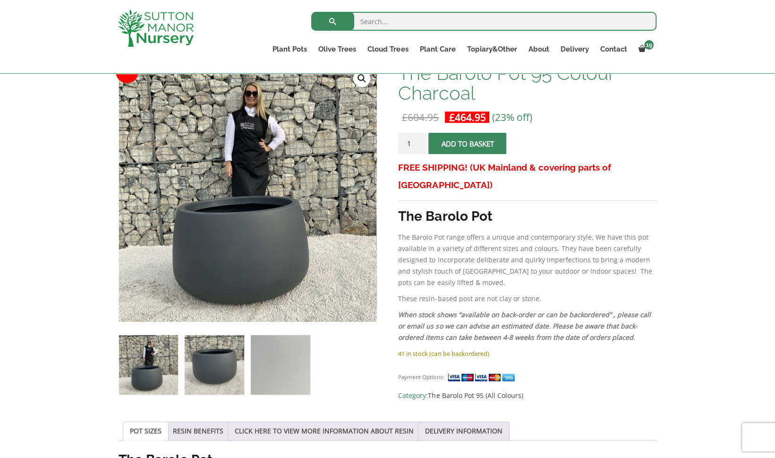
click at [213, 367] on img at bounding box center [214, 364] width 59 height 59
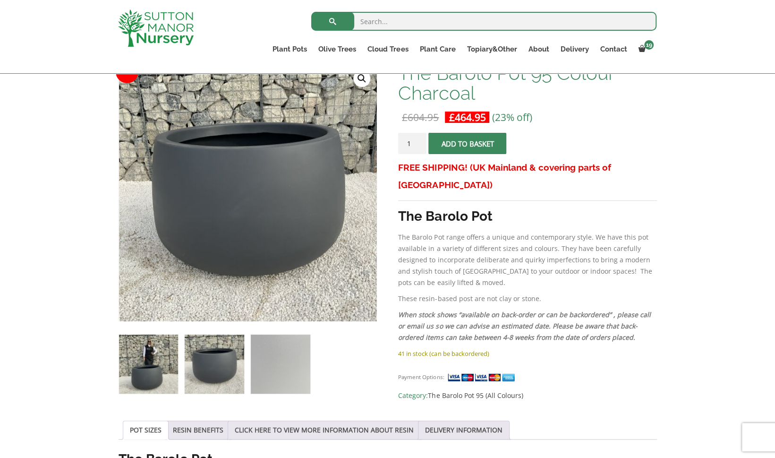
click at [151, 366] on img at bounding box center [148, 363] width 59 height 59
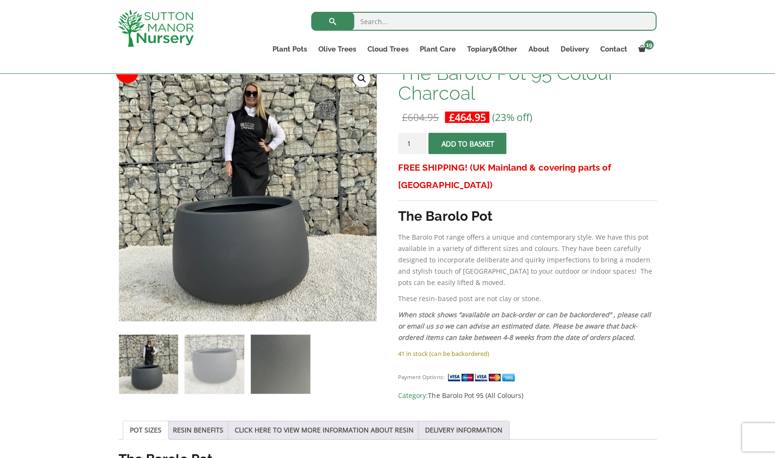
click at [283, 363] on img at bounding box center [280, 363] width 59 height 59
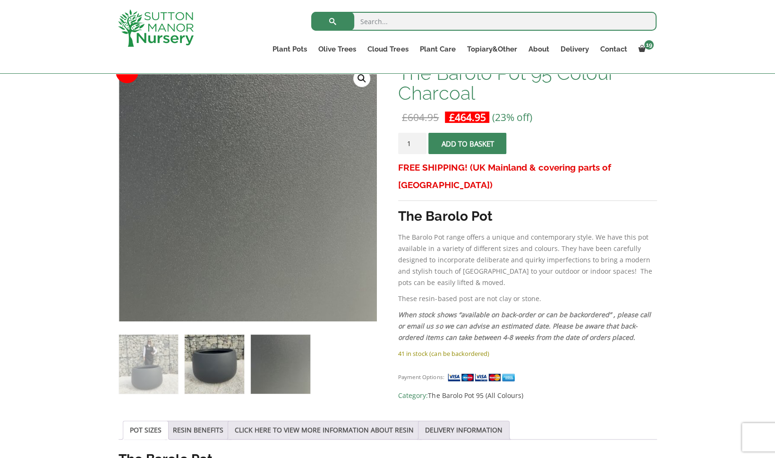
click at [224, 357] on img at bounding box center [214, 363] width 59 height 59
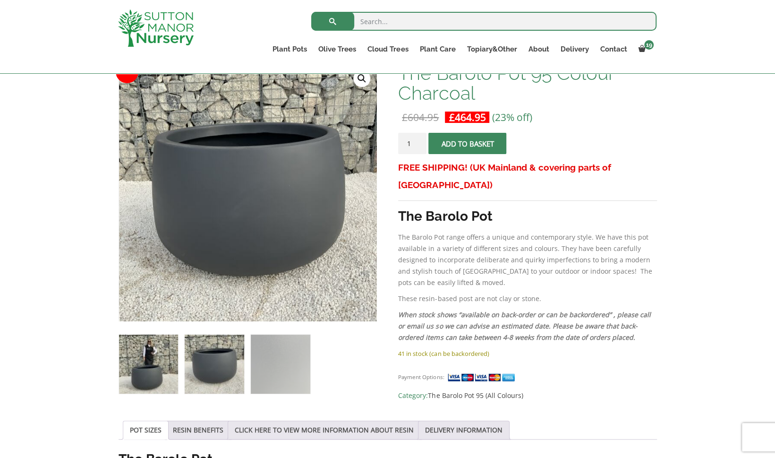
click at [155, 366] on img at bounding box center [148, 363] width 59 height 59
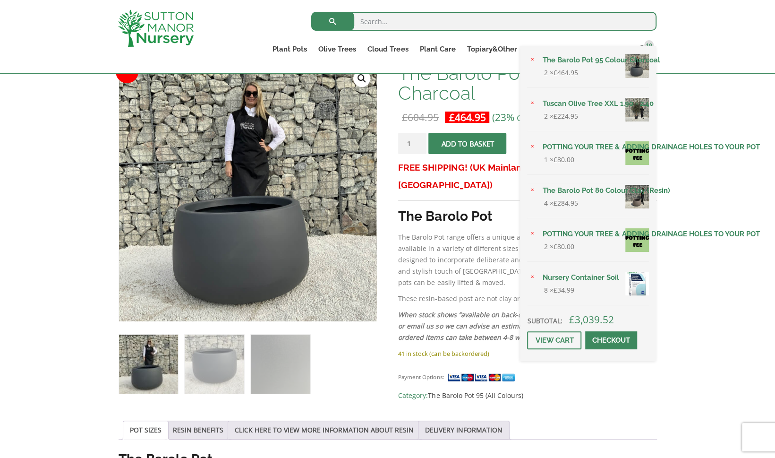
click at [633, 198] on img at bounding box center [637, 197] width 24 height 24
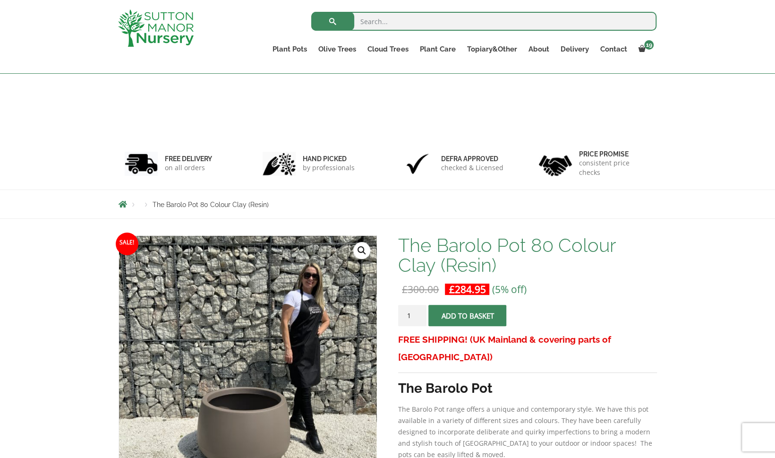
scroll to position [106, 0]
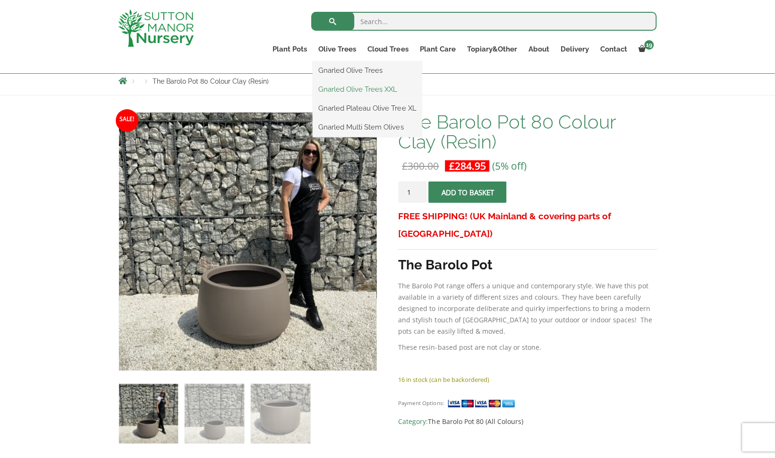
click at [366, 87] on link "Gnarled Olive Trees XXL" at bounding box center [367, 89] width 109 height 14
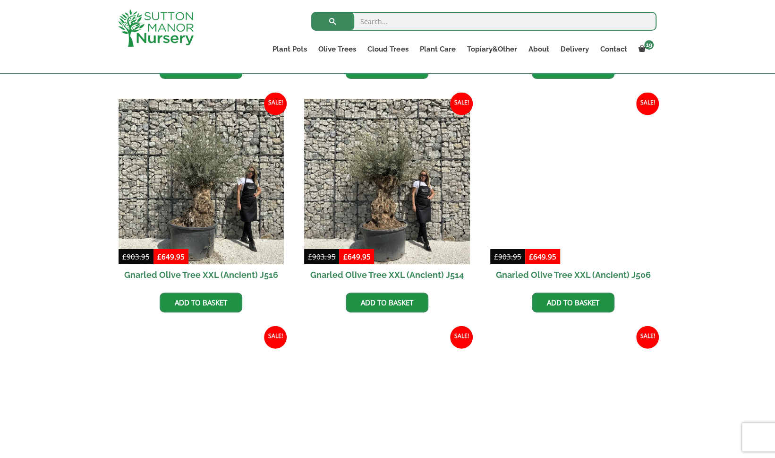
scroll to position [31, 0]
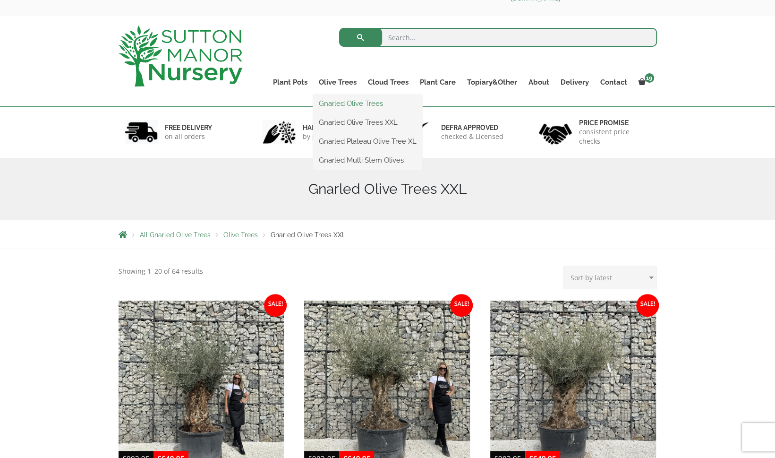
click at [345, 102] on link "Gnarled Olive Trees" at bounding box center [367, 103] width 109 height 14
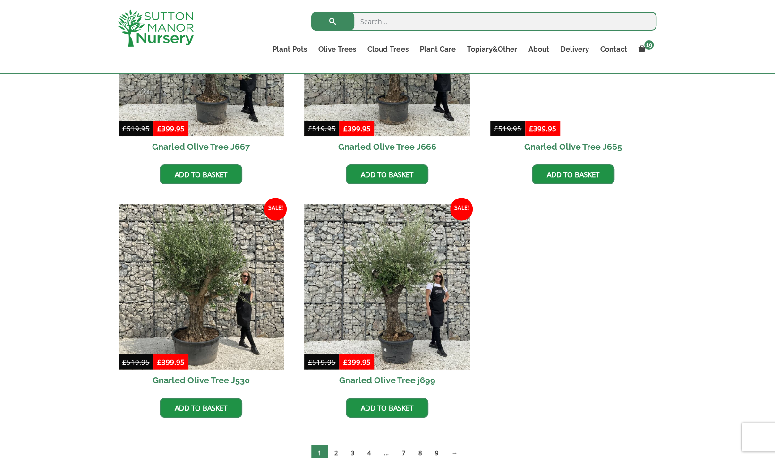
scroll to position [1052, 0]
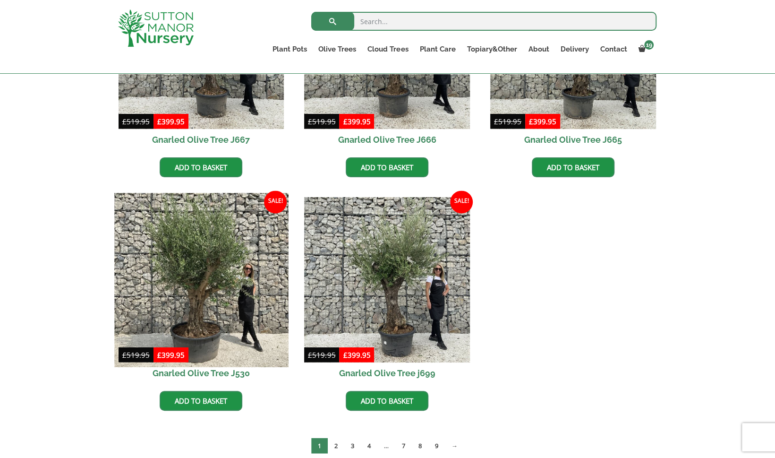
click at [202, 274] on img at bounding box center [201, 280] width 174 height 174
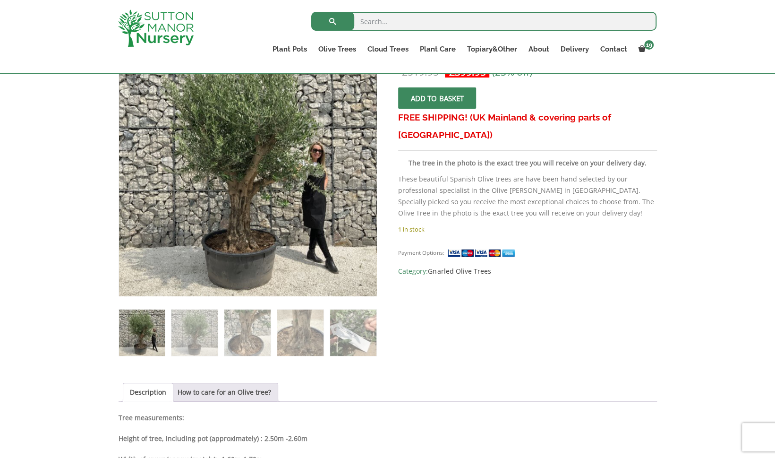
scroll to position [134, 0]
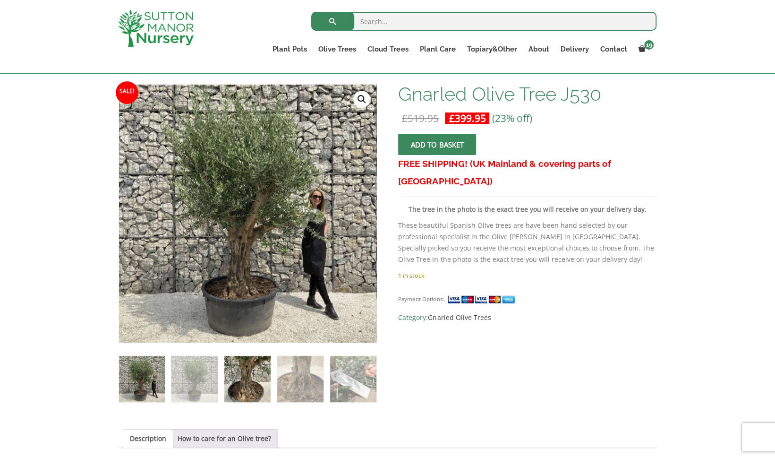
click at [253, 380] on img at bounding box center [247, 379] width 46 height 46
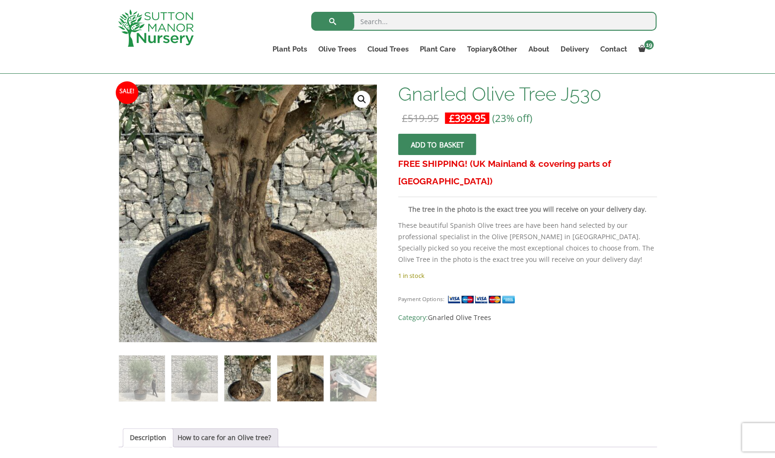
click at [293, 380] on img at bounding box center [300, 378] width 46 height 46
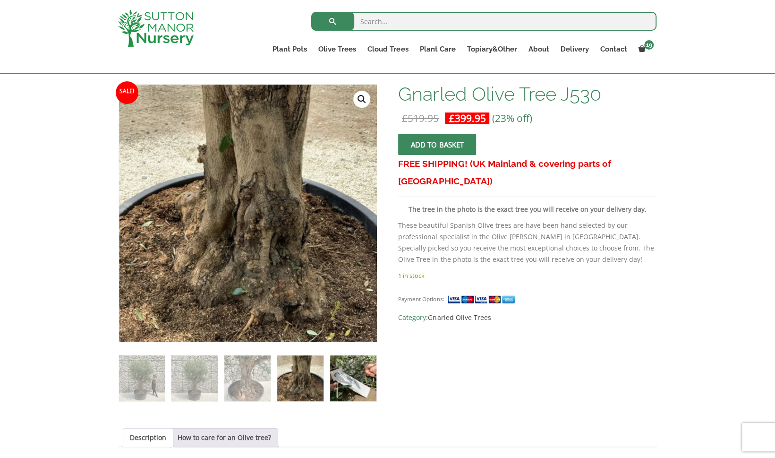
click at [346, 385] on img at bounding box center [353, 378] width 46 height 46
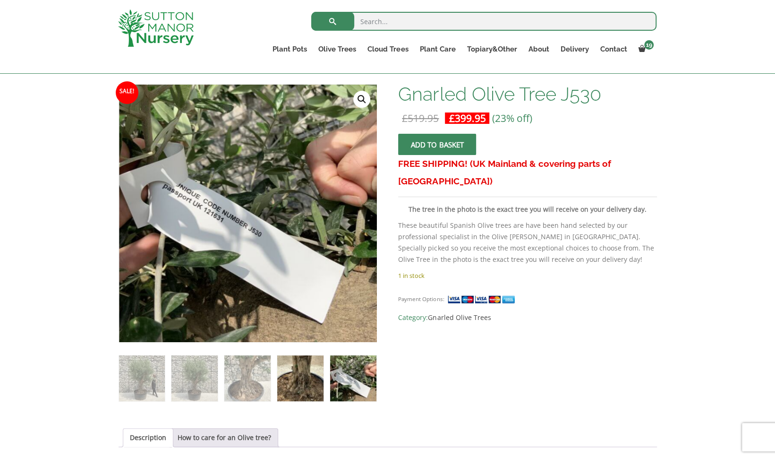
click at [307, 384] on img at bounding box center [300, 378] width 46 height 46
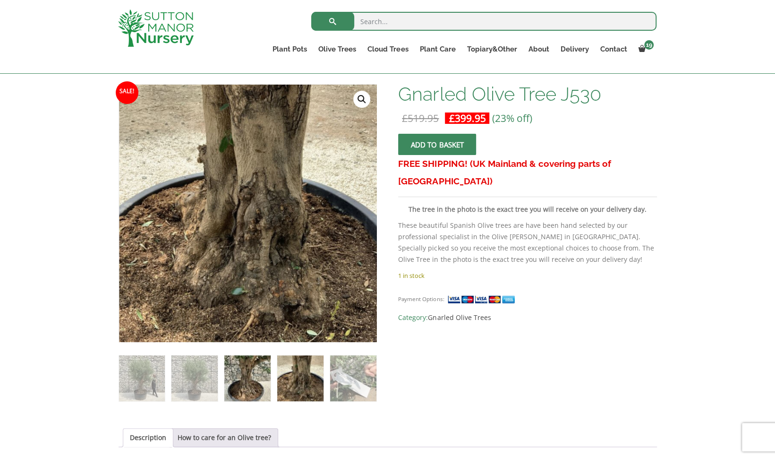
click at [252, 378] on img at bounding box center [247, 378] width 46 height 46
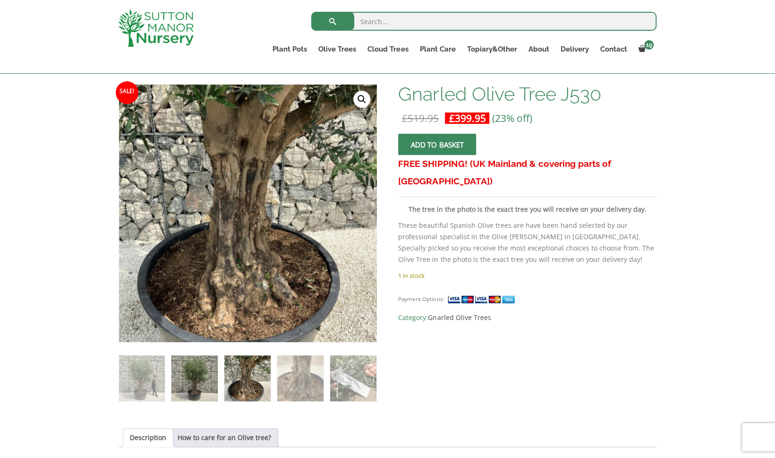
click at [209, 382] on img at bounding box center [194, 378] width 46 height 46
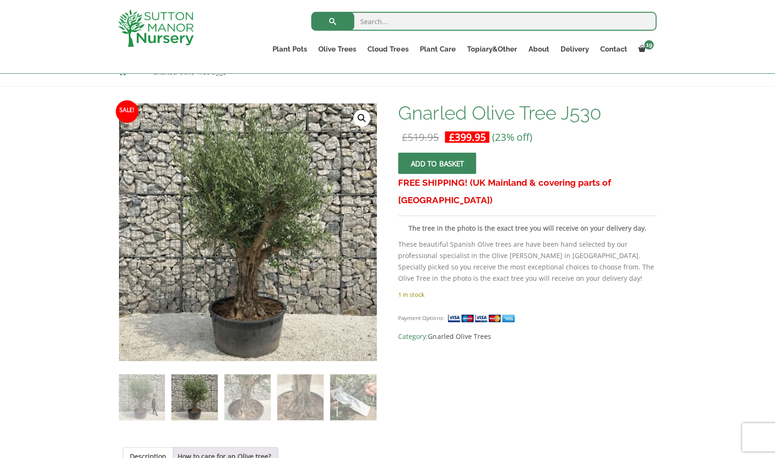
scroll to position [120, 0]
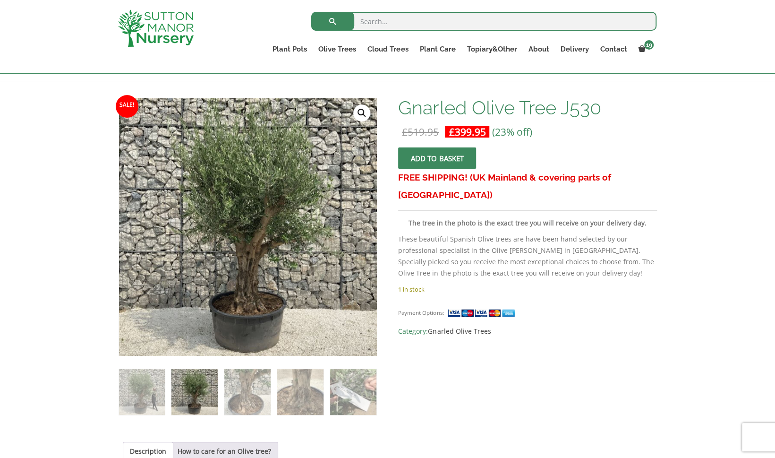
click at [453, 152] on button "Add to basket" at bounding box center [437, 157] width 78 height 21
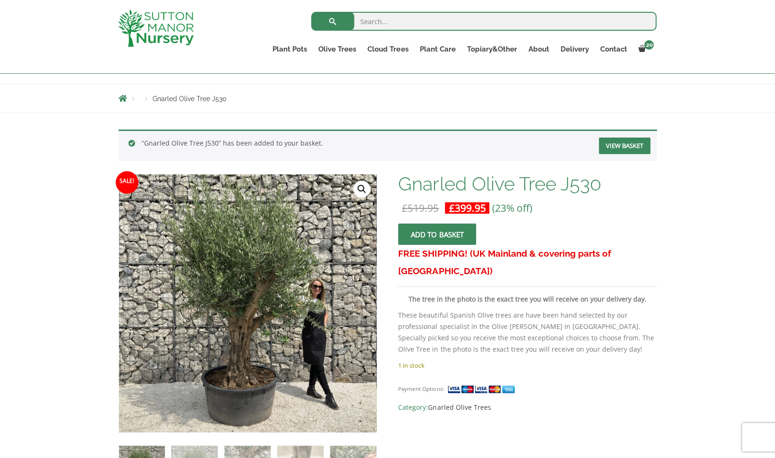
scroll to position [101, 0]
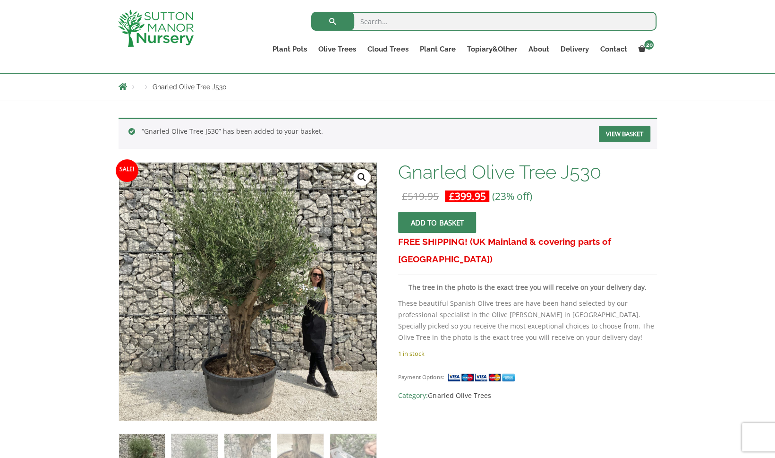
click at [434, 218] on button "Add to basket" at bounding box center [437, 222] width 78 height 21
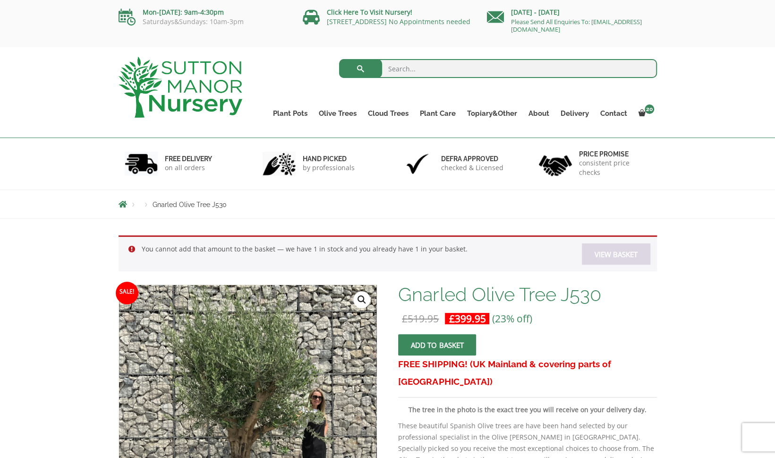
click at [596, 251] on link "View basket" at bounding box center [616, 253] width 68 height 21
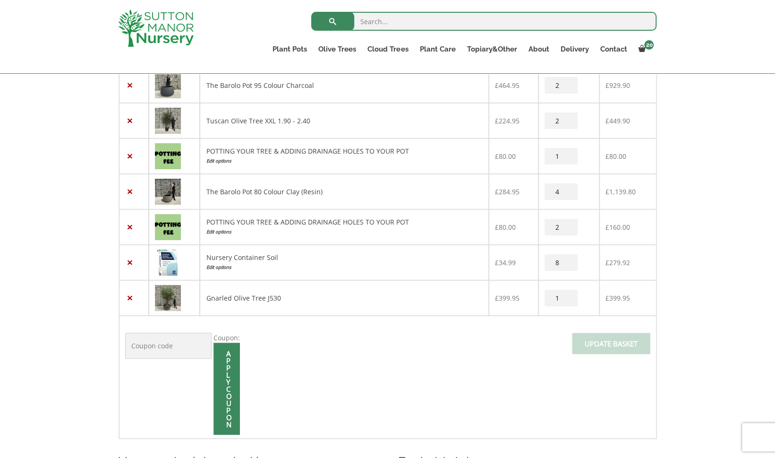
scroll to position [243, 0]
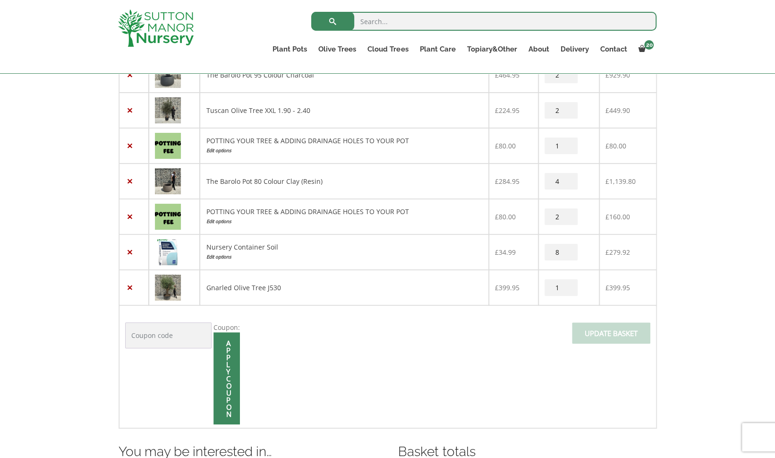
click at [162, 111] on img at bounding box center [168, 110] width 26 height 26
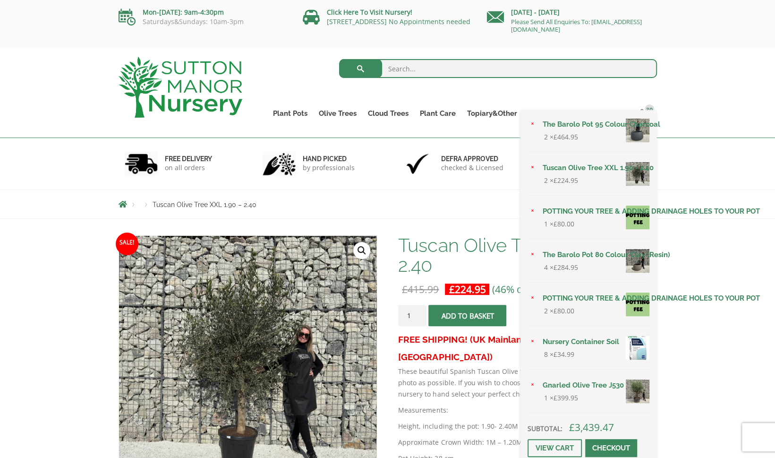
click at [555, 338] on link "Nursery Container Soil" at bounding box center [593, 341] width 112 height 14
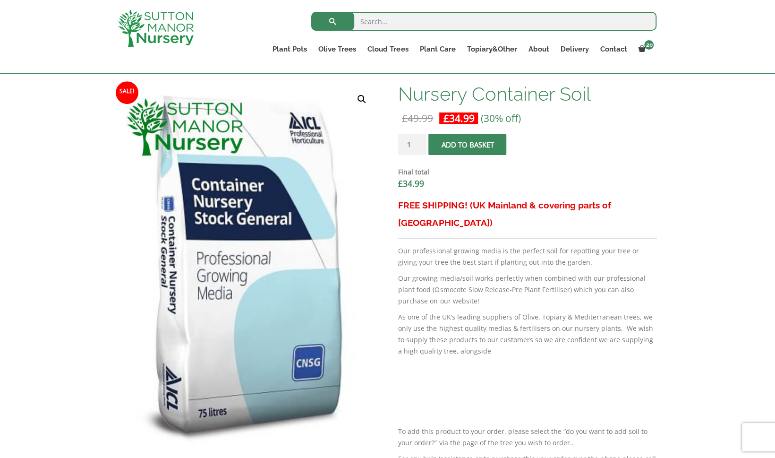
scroll to position [269, 0]
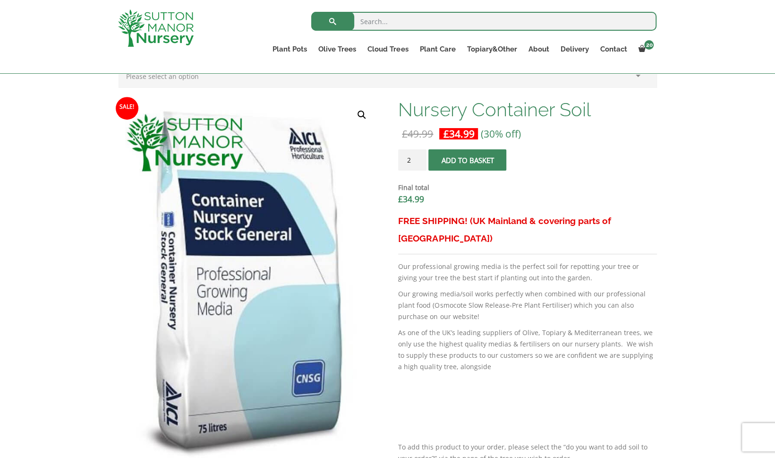
type input "2"
click at [418, 156] on input "2" at bounding box center [412, 159] width 28 height 21
click at [468, 160] on span "submit" at bounding box center [468, 160] width 0 height 0
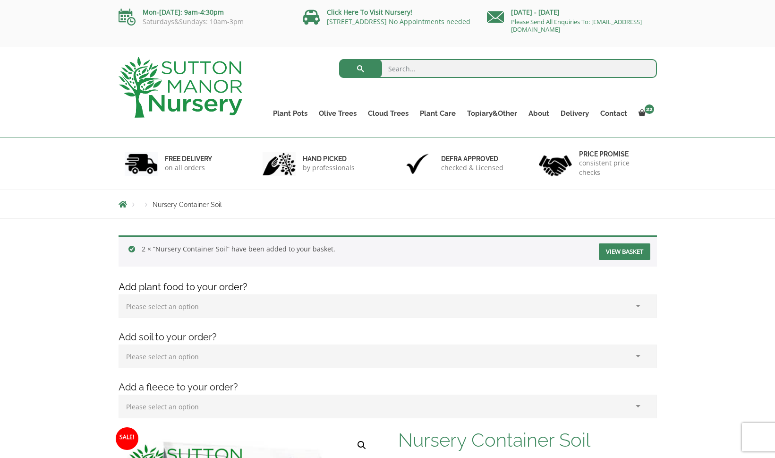
click at [0, 0] on div "× The Barolo Pot 95 Colour Charcoal 2 × £ 464.95 × Tuscan Olive Tree XXL 1.90 -…" at bounding box center [0, 0] width 0 height 0
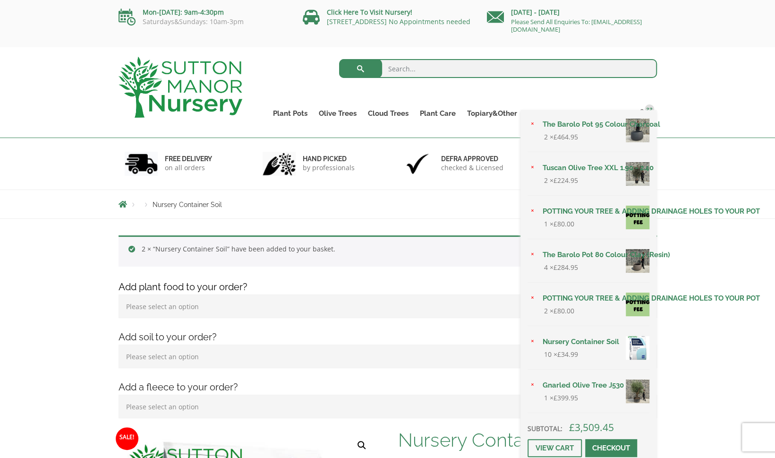
click at [569, 126] on link "The Barolo Pot 95 Colour Charcoal" at bounding box center [593, 124] width 112 height 14
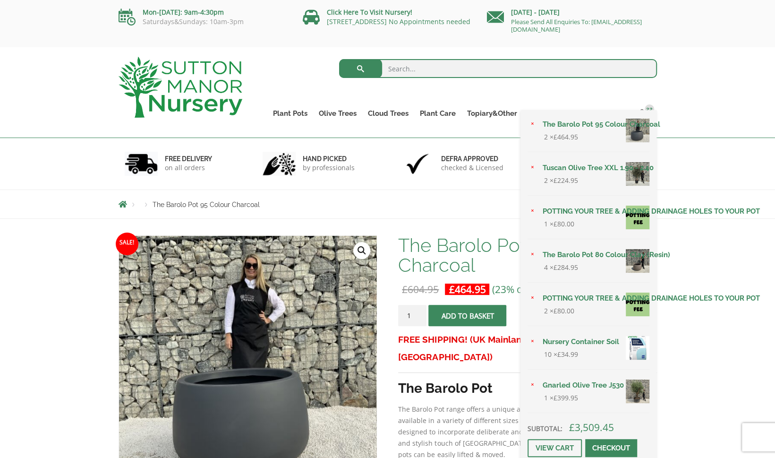
click at [608, 121] on link "The Barolo Pot 95 Colour Charcoal" at bounding box center [593, 124] width 112 height 14
click at [533, 123] on link "×" at bounding box center [532, 124] width 10 height 10
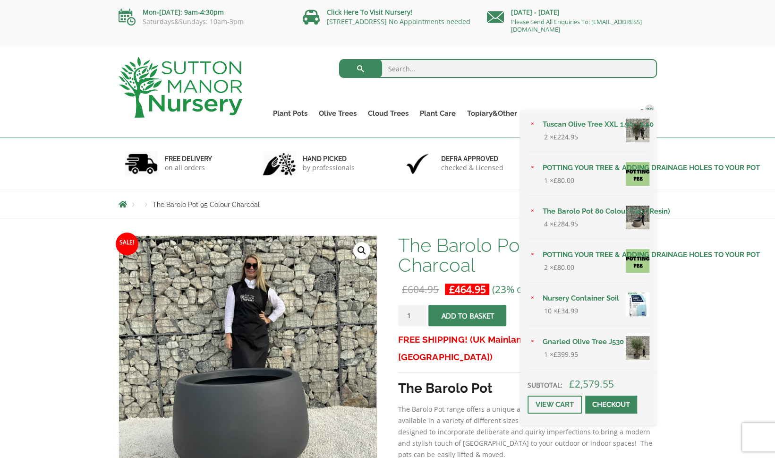
click at [468, 316] on button "Add to basket" at bounding box center [467, 315] width 78 height 21
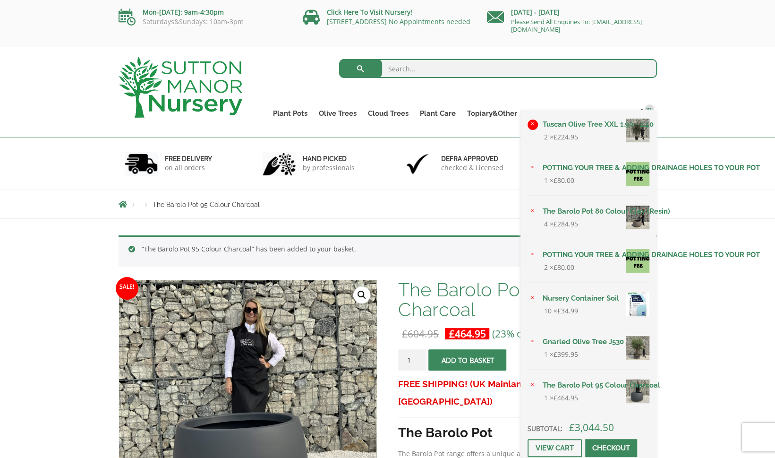
click at [532, 123] on link "×" at bounding box center [532, 124] width 10 height 10
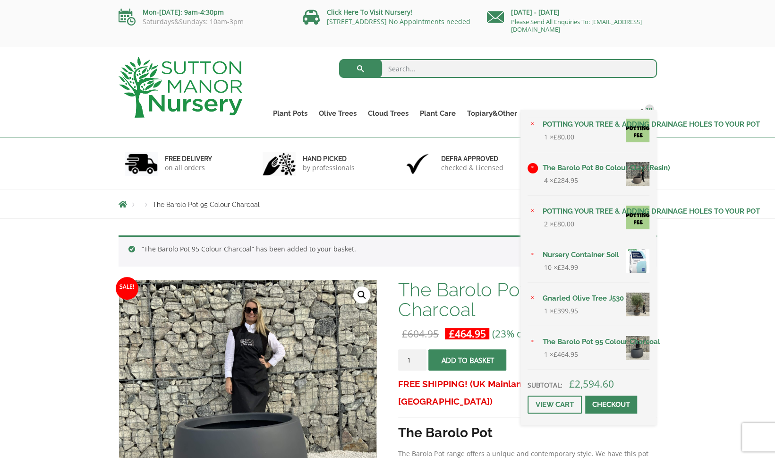
click at [535, 166] on link "×" at bounding box center [532, 168] width 10 height 10
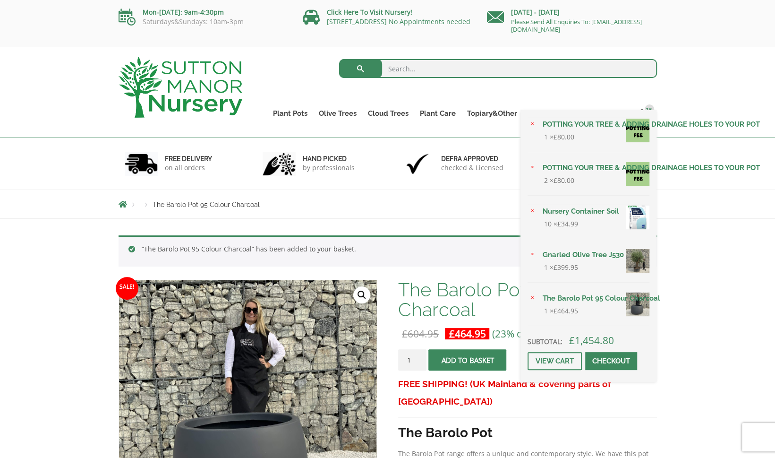
click at [571, 168] on link "POTTING YOUR TREE & ADDING DRAINAGE HOLES TO YOUR POT" at bounding box center [593, 168] width 112 height 14
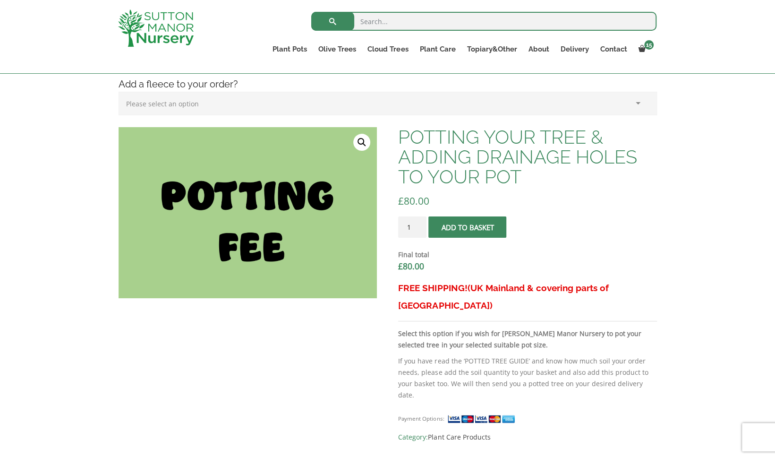
scroll to position [263, 0]
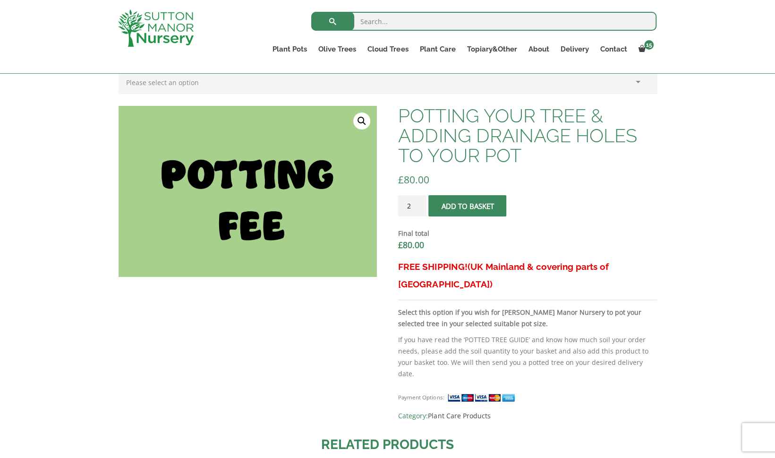
click at [418, 203] on input "2" at bounding box center [412, 205] width 28 height 21
click at [418, 203] on input "3" at bounding box center [412, 205] width 28 height 21
type input "4"
click at [418, 203] on input "4" at bounding box center [412, 205] width 28 height 21
click at [468, 205] on span "submit" at bounding box center [468, 205] width 0 height 0
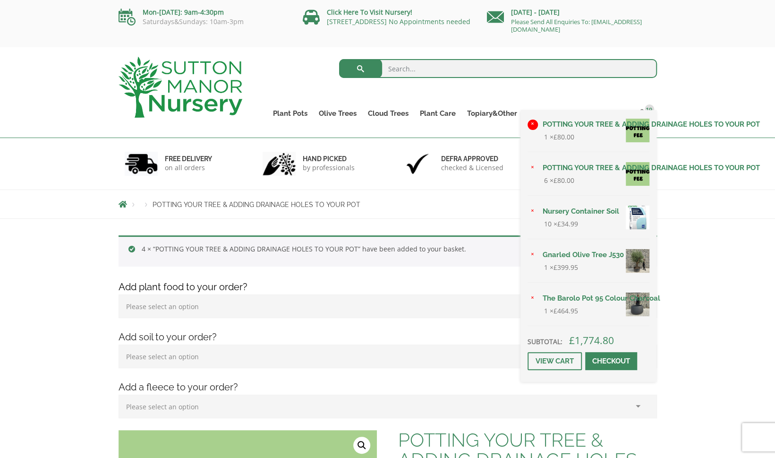
click at [532, 124] on link "×" at bounding box center [532, 124] width 10 height 10
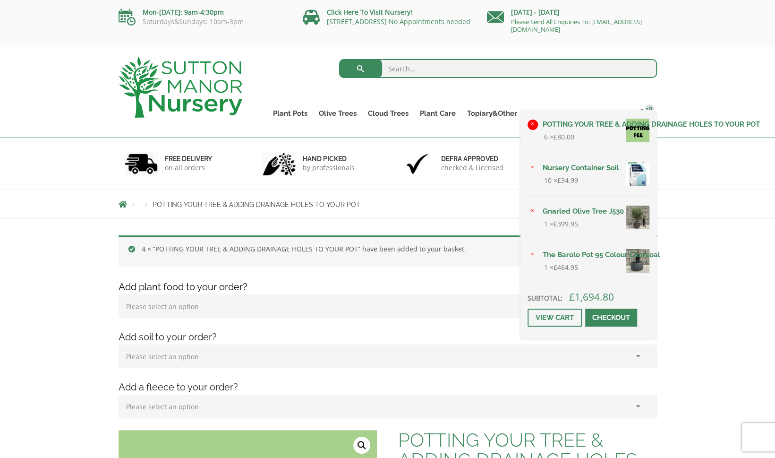
click at [534, 122] on link "×" at bounding box center [532, 124] width 10 height 10
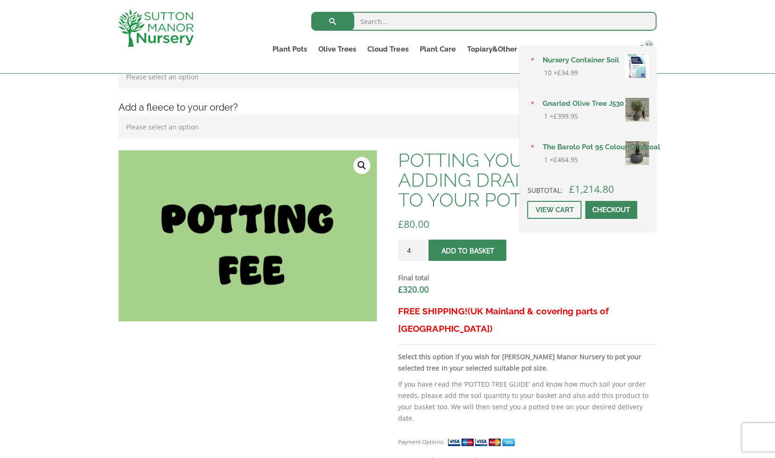
scroll to position [264, 0]
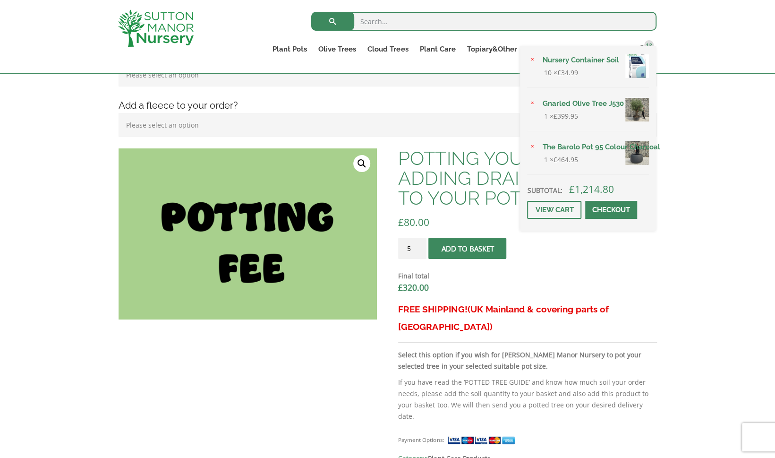
click at [417, 247] on input "5" at bounding box center [412, 248] width 28 height 21
click at [420, 249] on input "4" at bounding box center [412, 248] width 28 height 21
click at [420, 249] on input "3" at bounding box center [412, 248] width 28 height 21
click at [420, 249] on input "2" at bounding box center [412, 248] width 28 height 21
type input "1"
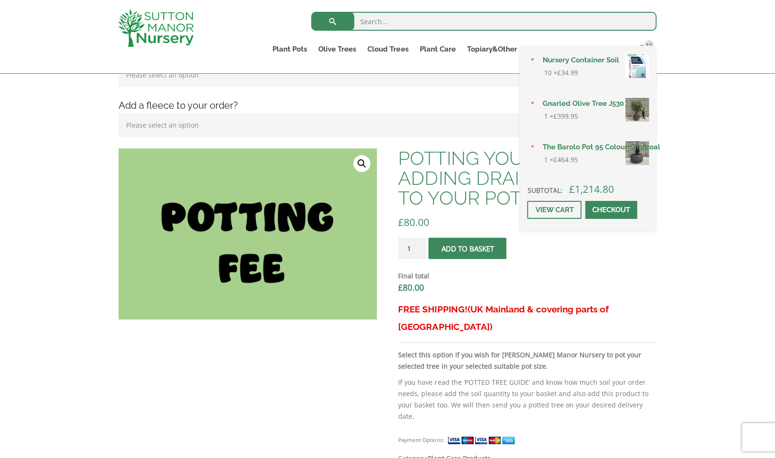
click at [420, 249] on input "1" at bounding box center [412, 248] width 28 height 21
click at [468, 248] on span "submit" at bounding box center [468, 248] width 0 height 0
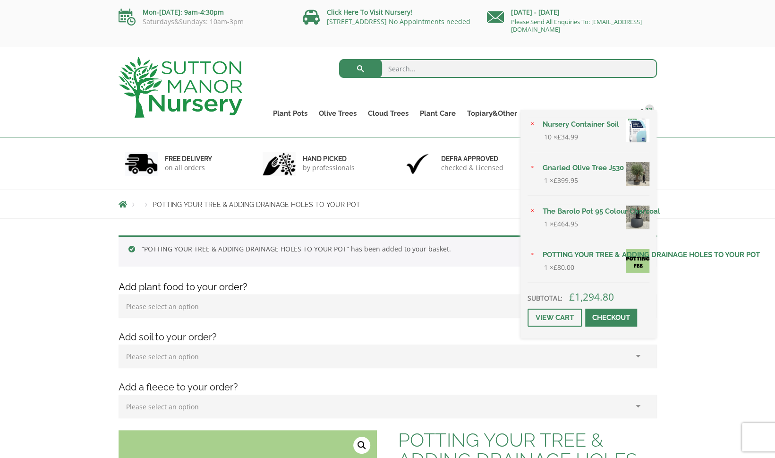
click at [560, 126] on link "Nursery Container Soil" at bounding box center [593, 124] width 112 height 14
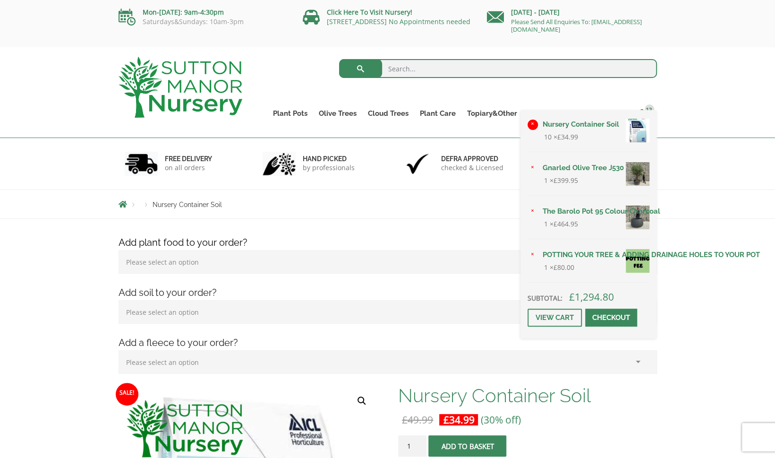
click at [532, 126] on link "×" at bounding box center [532, 124] width 10 height 10
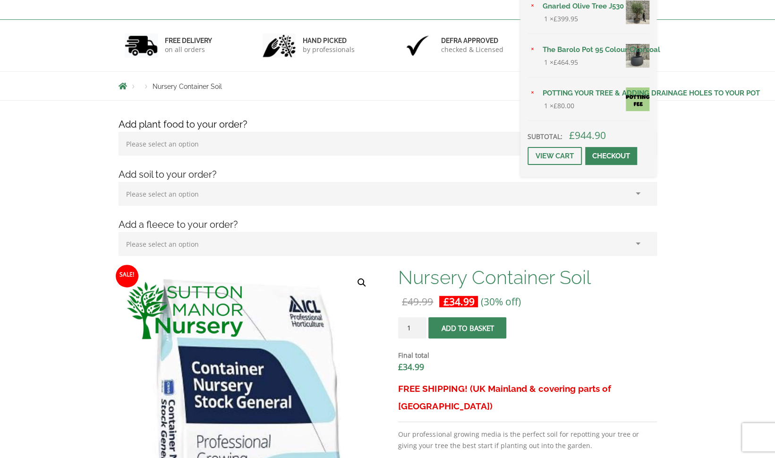
scroll to position [198, 0]
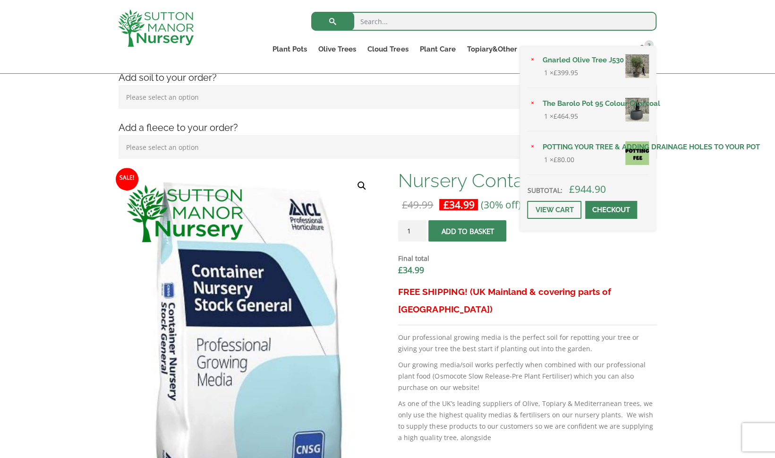
click at [419, 230] on input "1" at bounding box center [412, 230] width 28 height 21
click at [419, 227] on input "2" at bounding box center [412, 230] width 28 height 21
click at [419, 227] on input "3" at bounding box center [412, 230] width 28 height 21
click at [419, 227] on input "4" at bounding box center [412, 230] width 28 height 21
click at [419, 227] on input "5" at bounding box center [412, 230] width 28 height 21
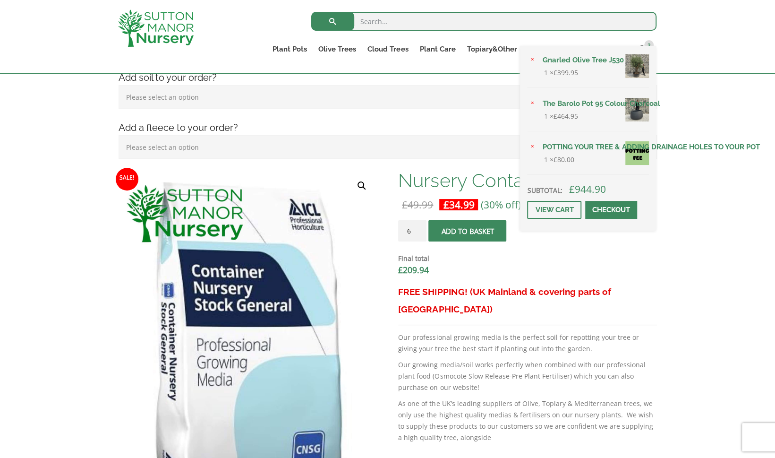
type input "6"
click at [419, 227] on input "6" at bounding box center [412, 230] width 28 height 21
click at [468, 230] on span "submit" at bounding box center [468, 230] width 0 height 0
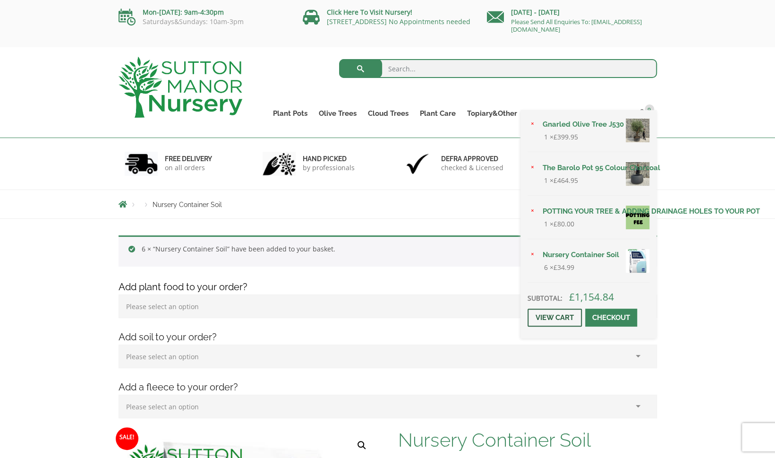
click at [564, 313] on link "View cart" at bounding box center [554, 317] width 54 height 18
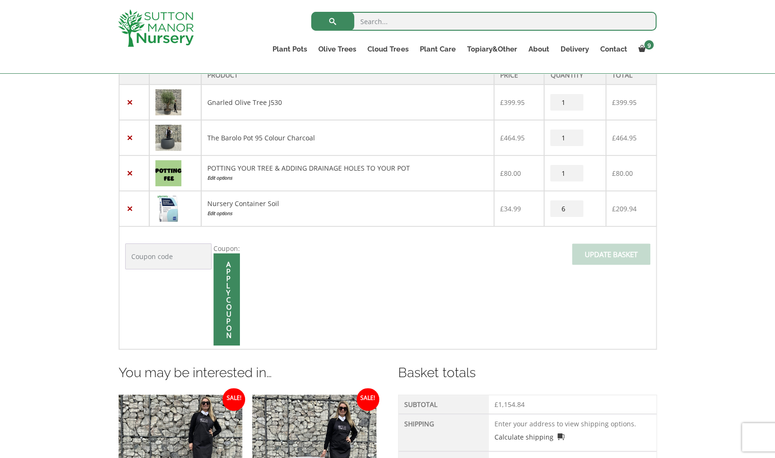
scroll to position [246, 0]
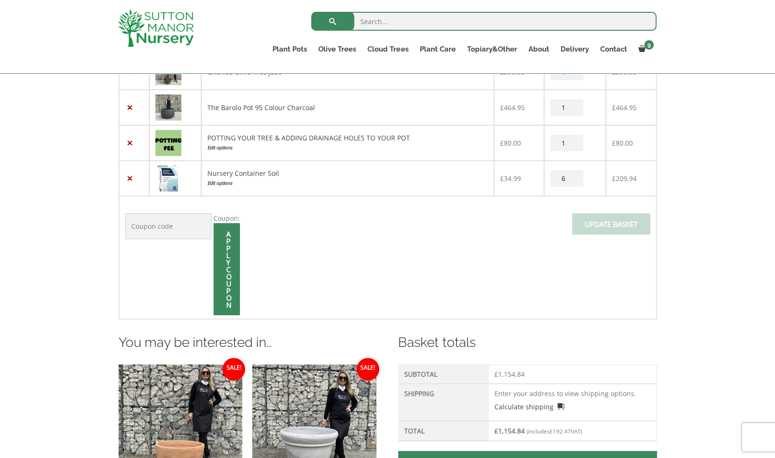
click at [424, 229] on td "Coupon: Apply coupon Update basket" at bounding box center [387, 257] width 537 height 123
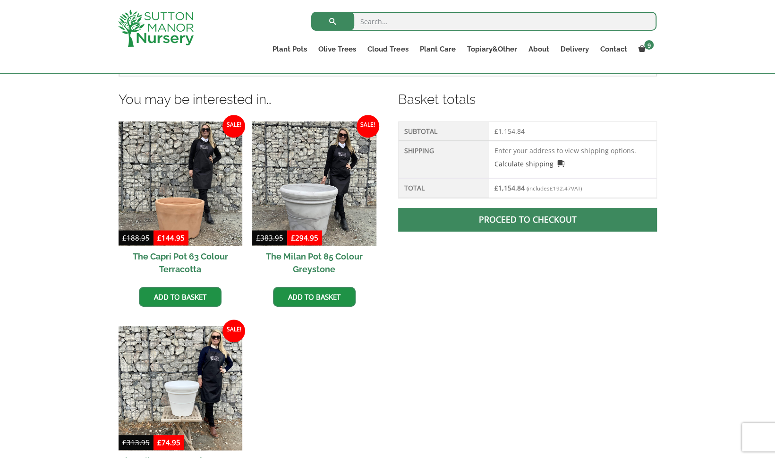
scroll to position [544, 0]
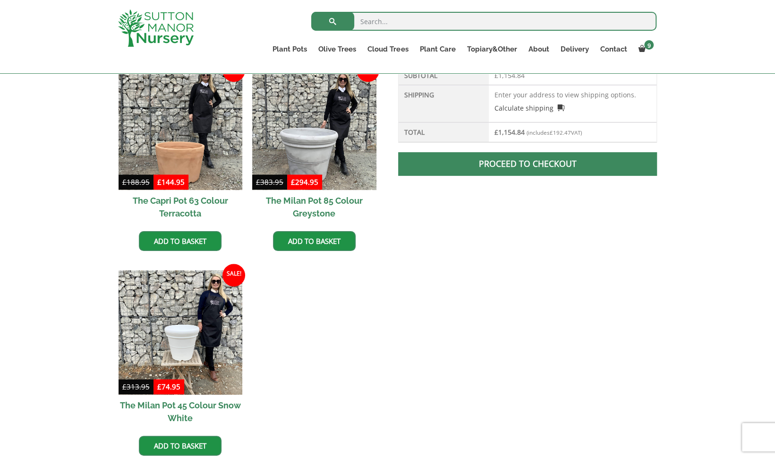
click at [552, 161] on link "Proceed to checkout" at bounding box center [527, 164] width 258 height 24
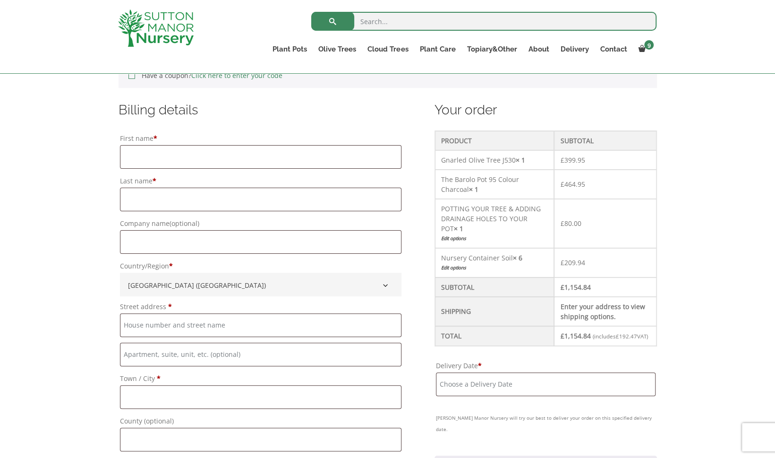
scroll to position [222, 0]
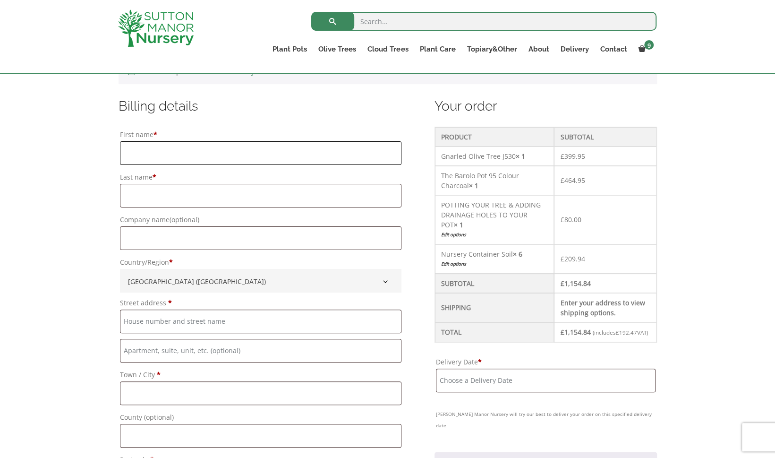
click at [190, 147] on input "First name *" at bounding box center [260, 153] width 281 height 24
type input "V"
type input "Ashville"
type input "spencer"
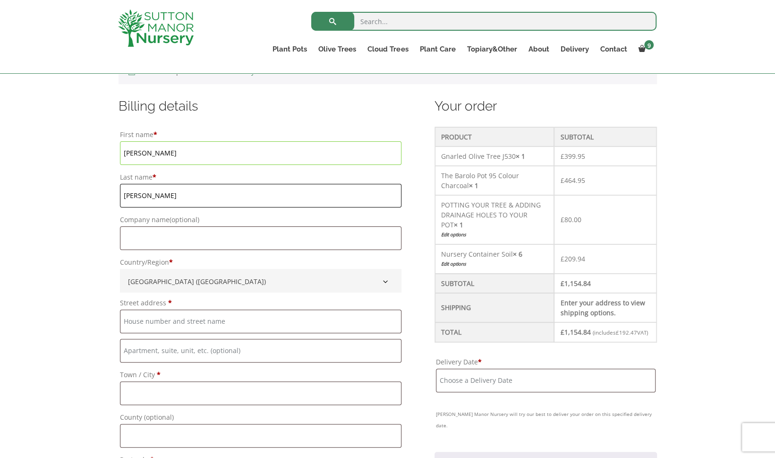
type input "Crowder"
click at [228, 234] on input "Ashville" at bounding box center [260, 238] width 281 height 24
type input "Ashville Asset Management Ltd"
type input "Vintry Building"
type input "Wine Street"
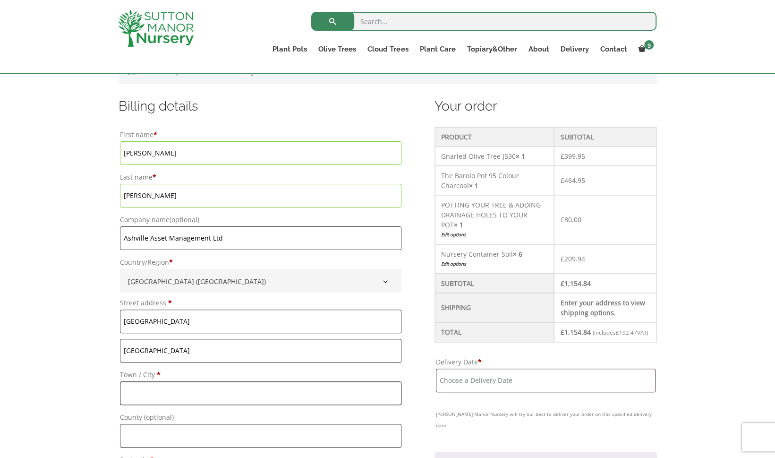
type input "Bristol"
type input "bs8 1EJ"
type input "+447795491198"
type input "scrowder@ashvillegroup.co.uk"
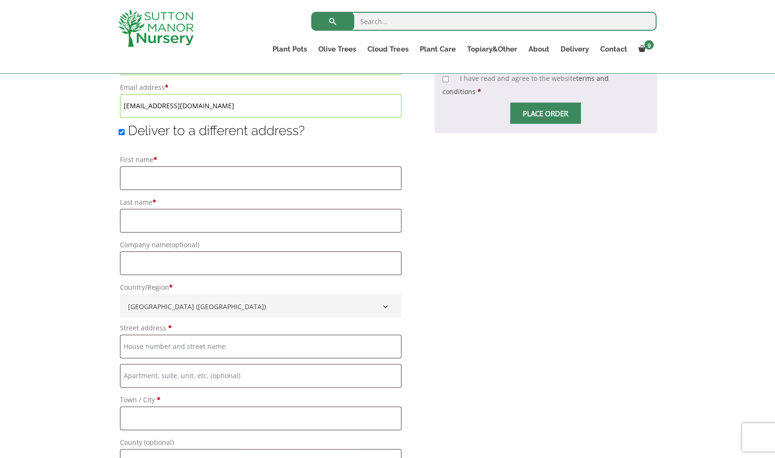
scroll to position [682, 0]
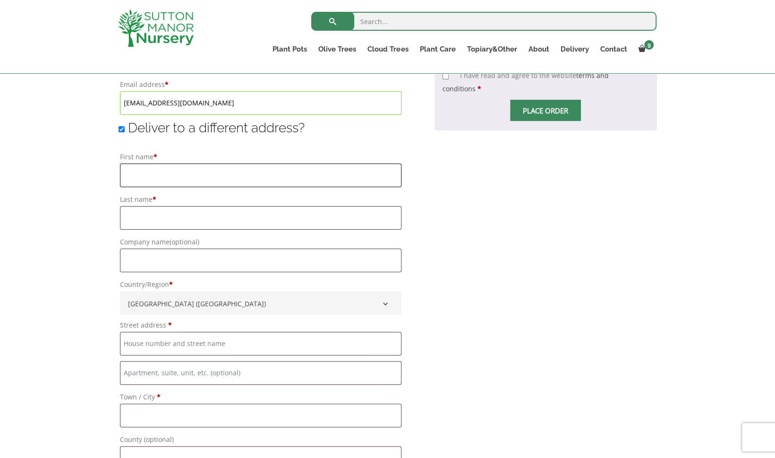
click at [225, 176] on input "First name *" at bounding box center [260, 175] width 281 height 24
type input "Spencer"
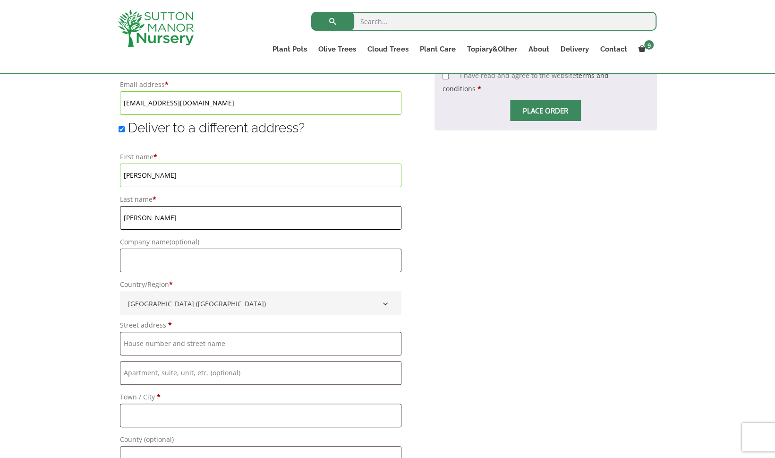
type input "Crowder"
click at [773, 200] on div "Have a coupon? Click here to enter your code Apply coupon Billing details First…" at bounding box center [387, 87] width 775 height 1010
click at [241, 258] on input "Company name (optional)" at bounding box center [260, 260] width 281 height 24
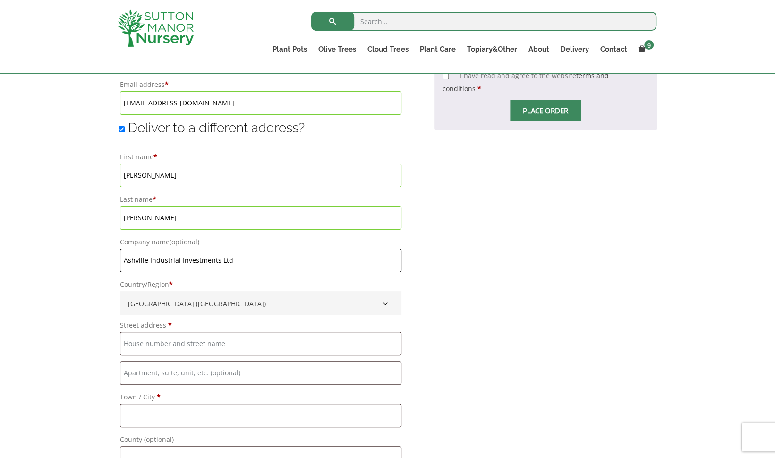
type input "Ashville Industrial Investments Ltd"
click at [188, 337] on input "Street address *" at bounding box center [260, 344] width 281 height 24
type input "M"
type input "1 [GEOGRAPHIC_DATA]"
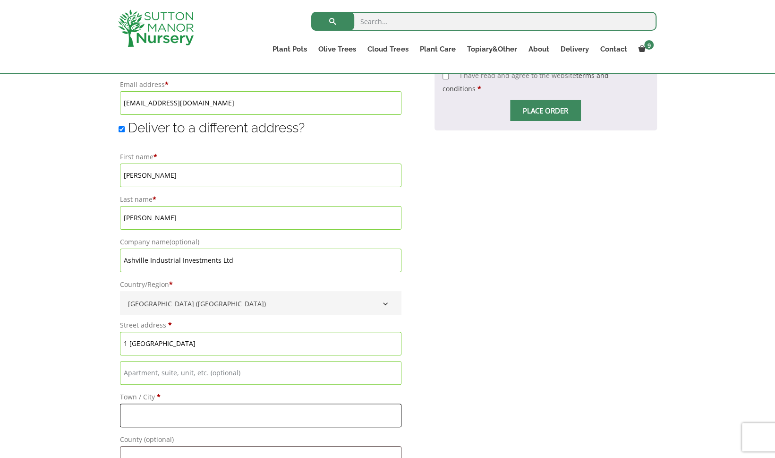
click at [166, 412] on input "Town / City *" at bounding box center [260, 415] width 281 height 24
click at [177, 412] on input "Town / City *" at bounding box center [260, 415] width 281 height 24
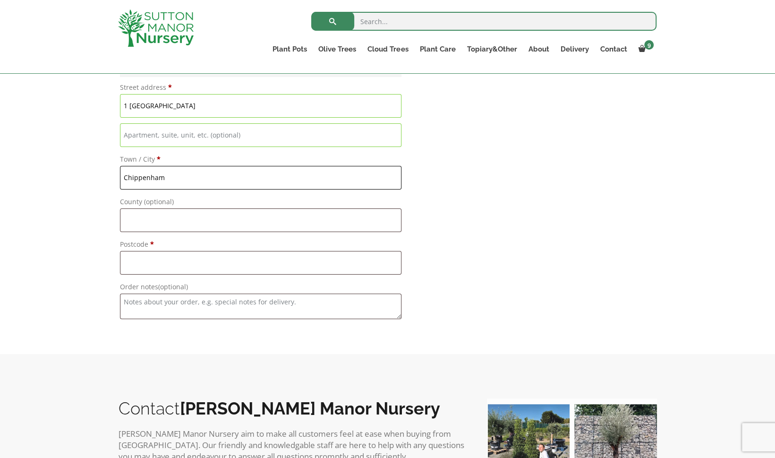
scroll to position [925, 0]
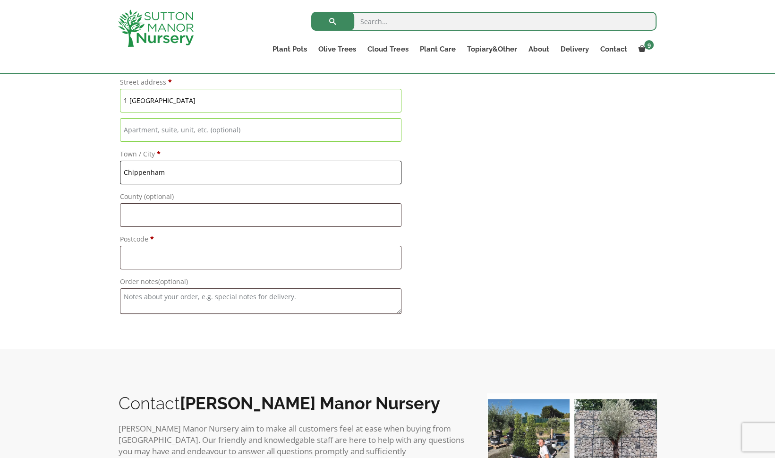
type input "Chippenham"
click at [268, 248] on input "Postcode *" at bounding box center [260, 258] width 281 height 24
type input "SN14 0TW"
click at [262, 303] on textarea "Order notes (optional)" at bounding box center [256, 301] width 273 height 26
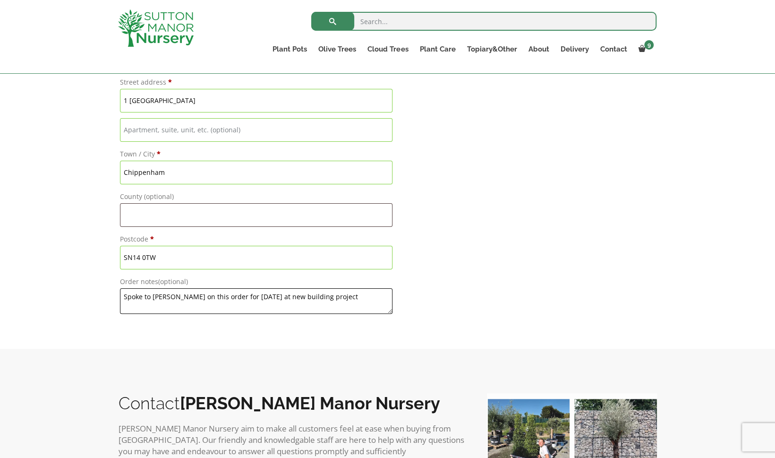
type textarea "Spoke to [PERSON_NAME] on this order for [DATE] at new building project"
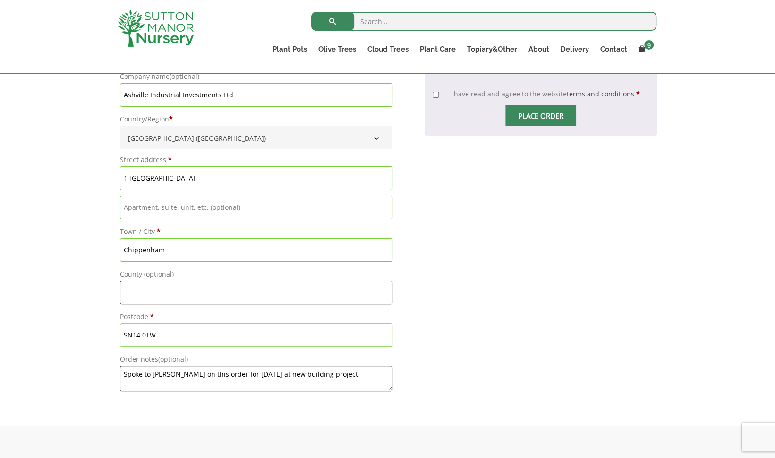
scroll to position [868, 0]
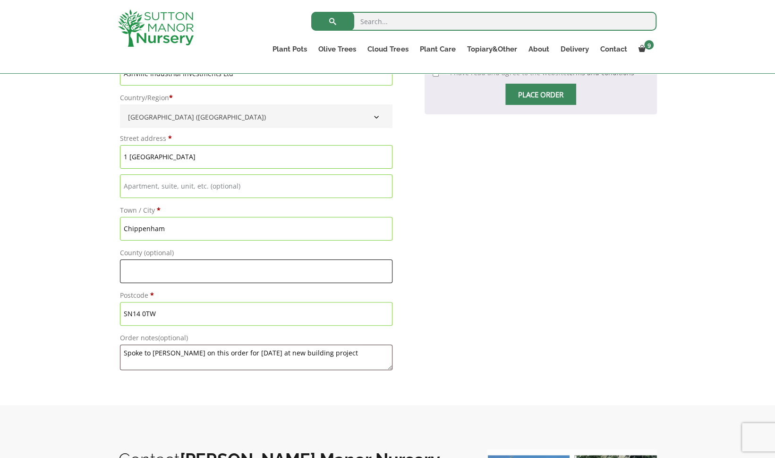
click at [305, 275] on input "County (optional)" at bounding box center [256, 271] width 273 height 24
type input "[GEOGRAPHIC_DATA]"
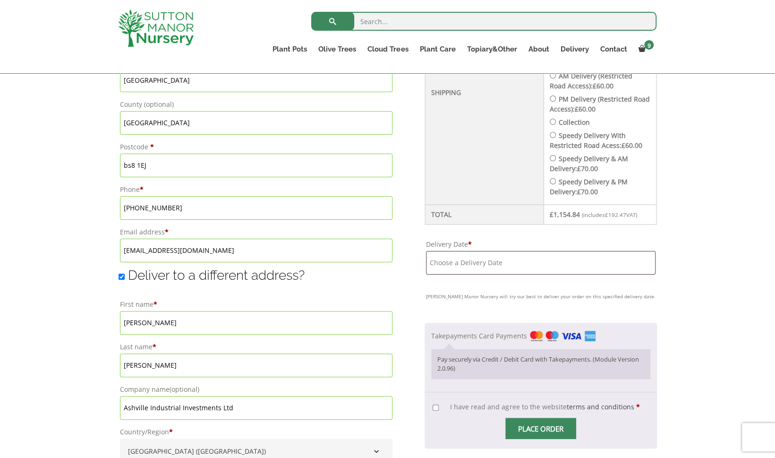
scroll to position [480, 0]
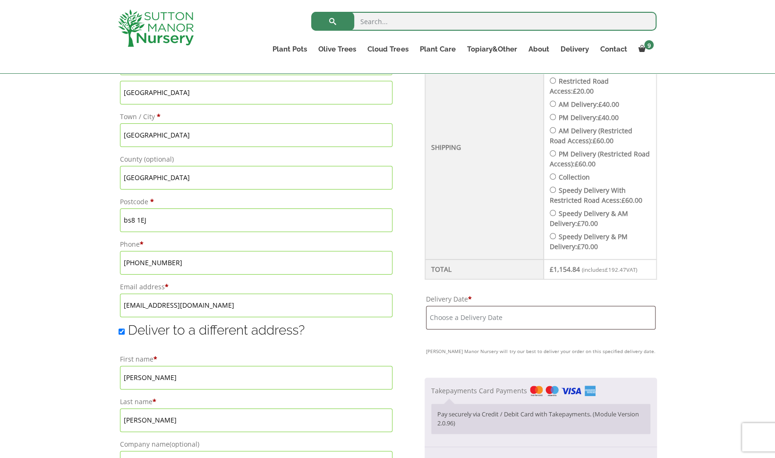
click at [524, 306] on input "Delivery Date *" at bounding box center [540, 318] width 229 height 24
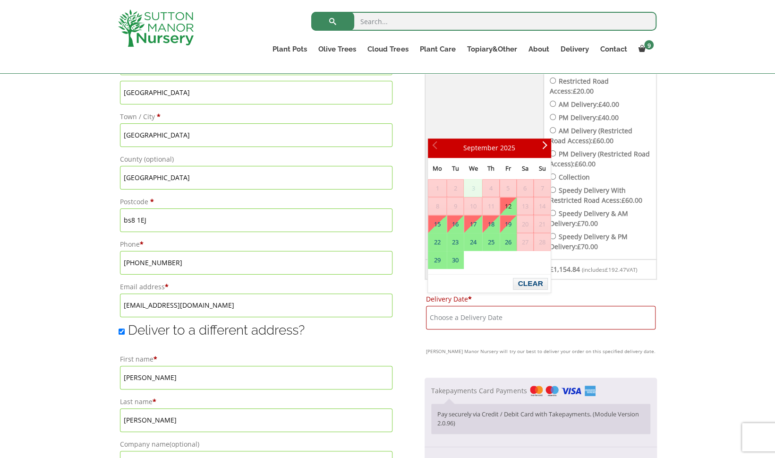
click at [512, 205] on link "12" at bounding box center [508, 205] width 16 height 17
type input "[DATE]"
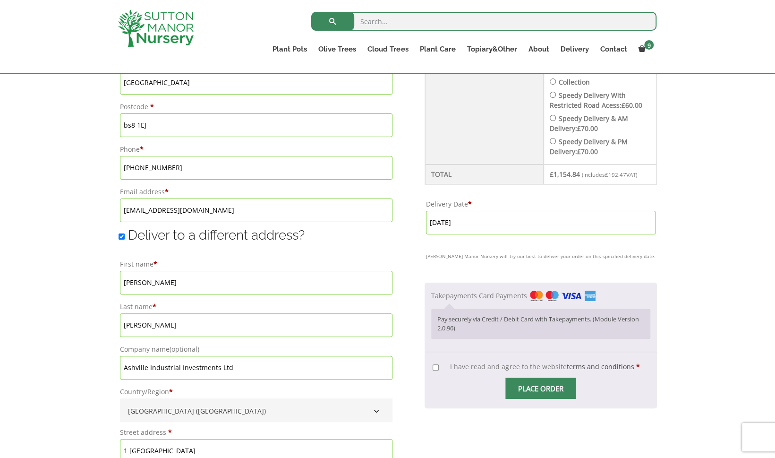
scroll to position [587, 0]
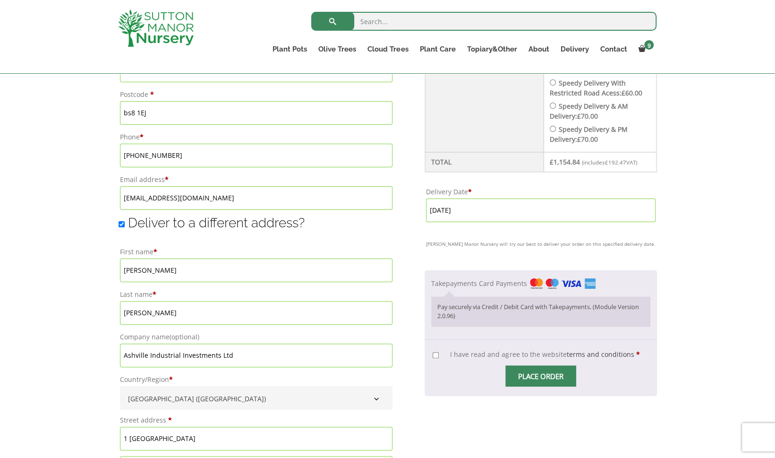
click at [437, 352] on input "I have read and agree to the website terms and conditions *" at bounding box center [436, 355] width 6 height 6
checkbox input "true"
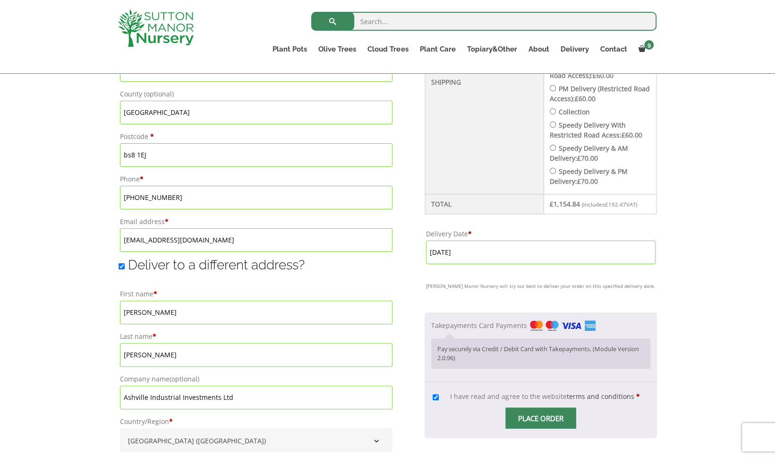
scroll to position [561, 0]
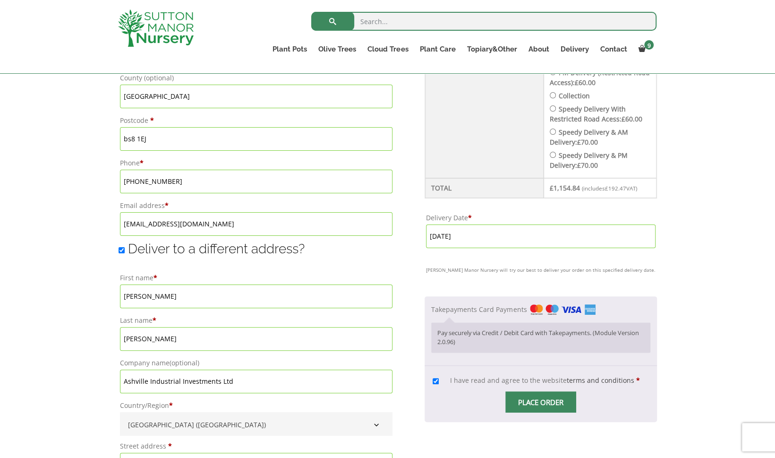
click at [541, 402] on span "Checkout" at bounding box center [541, 402] width 0 height 0
click at [548, 391] on input "Place order" at bounding box center [540, 401] width 71 height 21
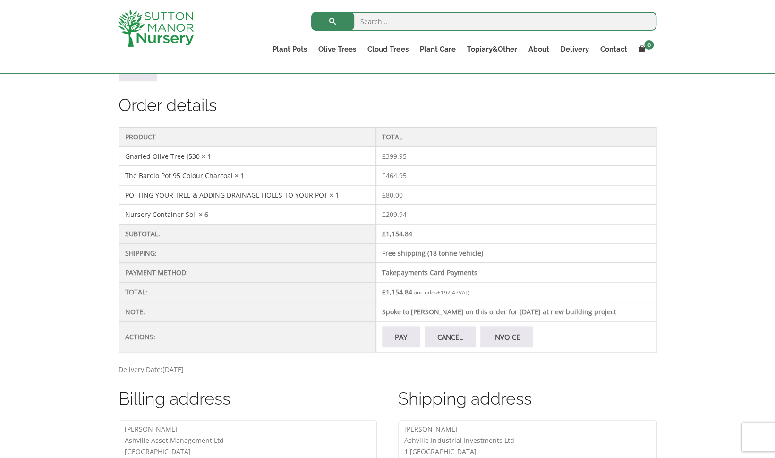
scroll to position [266, 0]
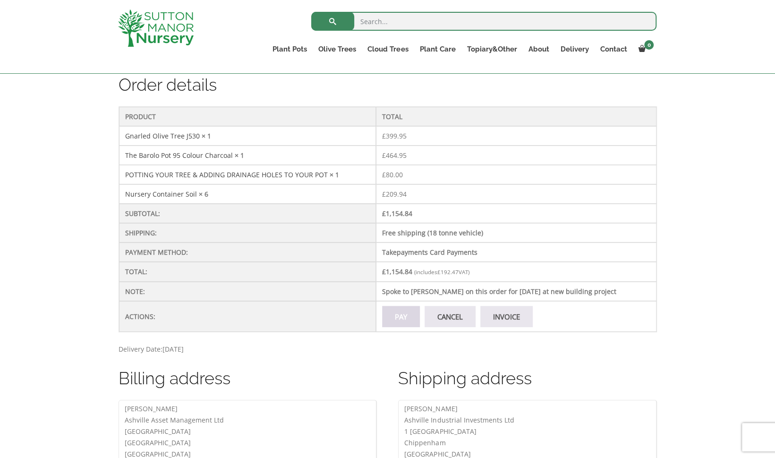
click at [408, 320] on link "Pay" at bounding box center [401, 316] width 38 height 21
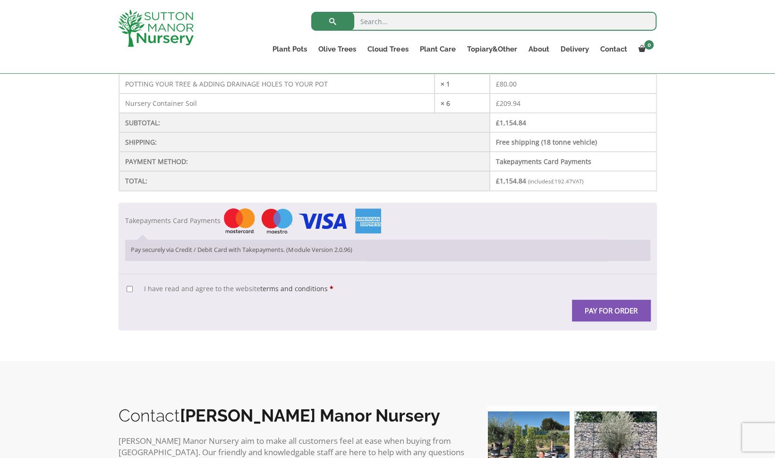
scroll to position [285, 0]
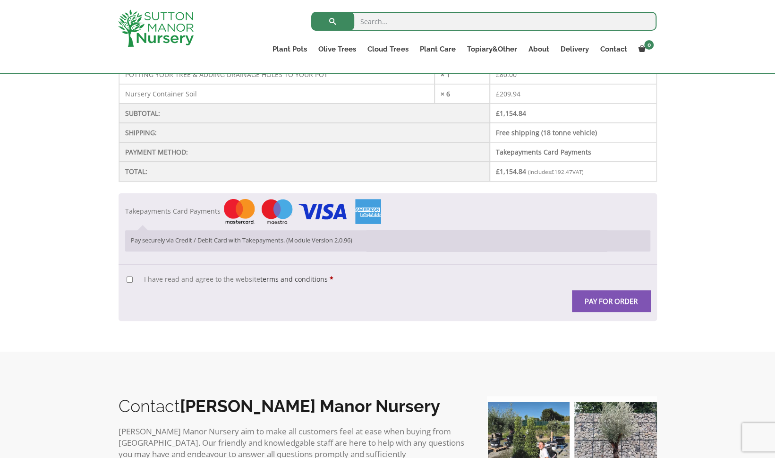
click at [169, 276] on span "I have read and agree to the website terms and conditions" at bounding box center [236, 278] width 184 height 9
click at [133, 276] on input "I have read and agree to the website terms and conditions *" at bounding box center [130, 279] width 6 height 6
checkbox input "true"
click at [593, 296] on button "Pay for order" at bounding box center [611, 300] width 78 height 21
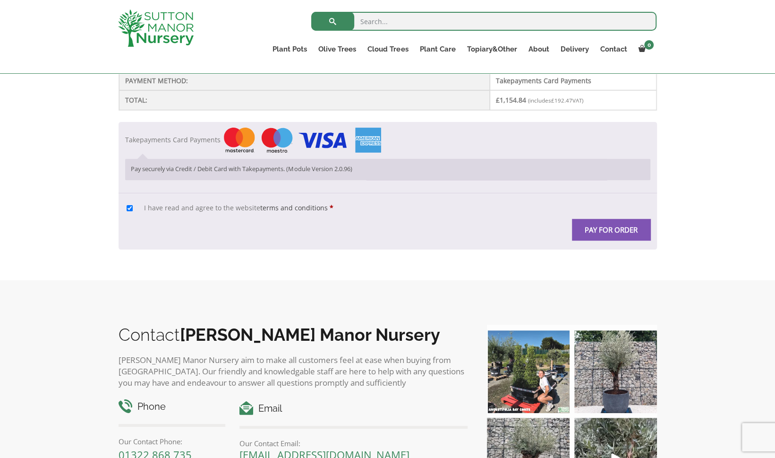
scroll to position [368, 0]
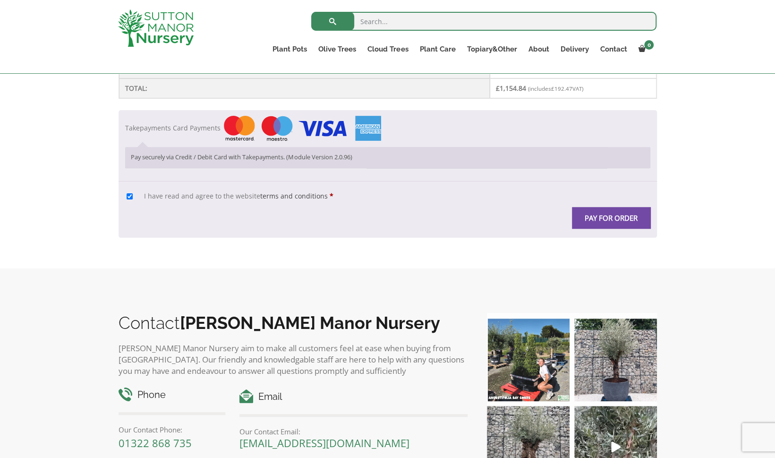
click at [593, 214] on button "Pay for order" at bounding box center [611, 217] width 78 height 21
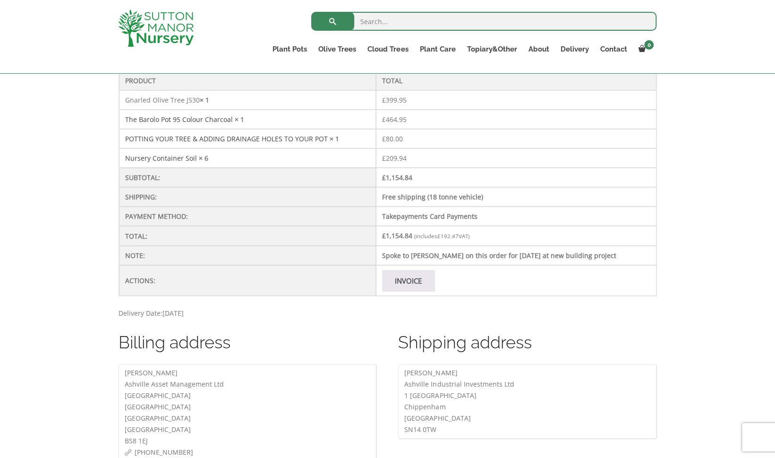
scroll to position [312, 0]
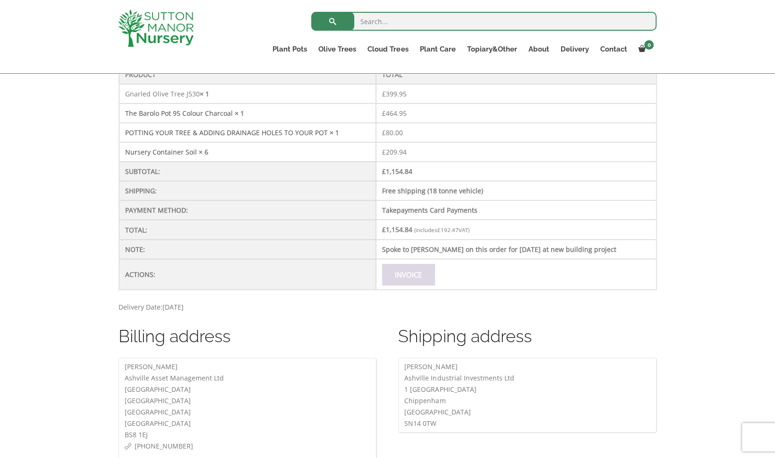
click at [427, 271] on link "Invoice" at bounding box center [408, 274] width 52 height 21
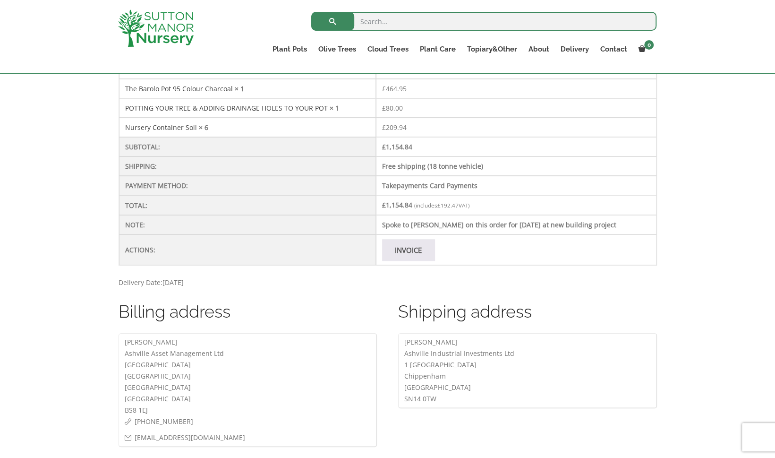
scroll to position [341, 0]
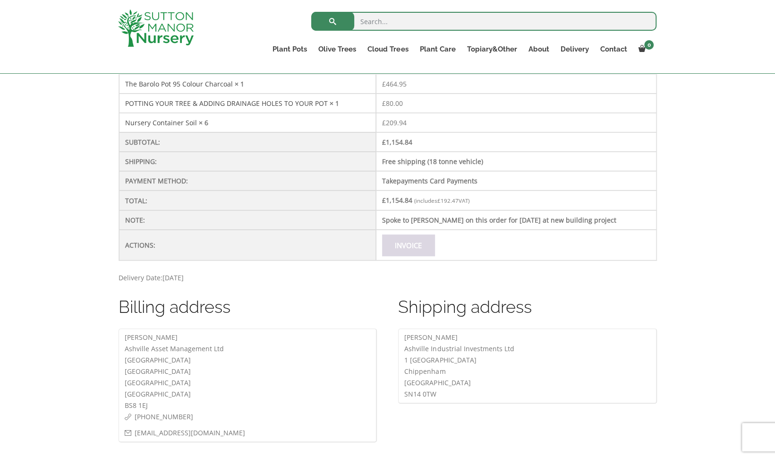
click at [422, 242] on link "Invoice" at bounding box center [408, 244] width 52 height 21
